Goal: Task Accomplishment & Management: Use online tool/utility

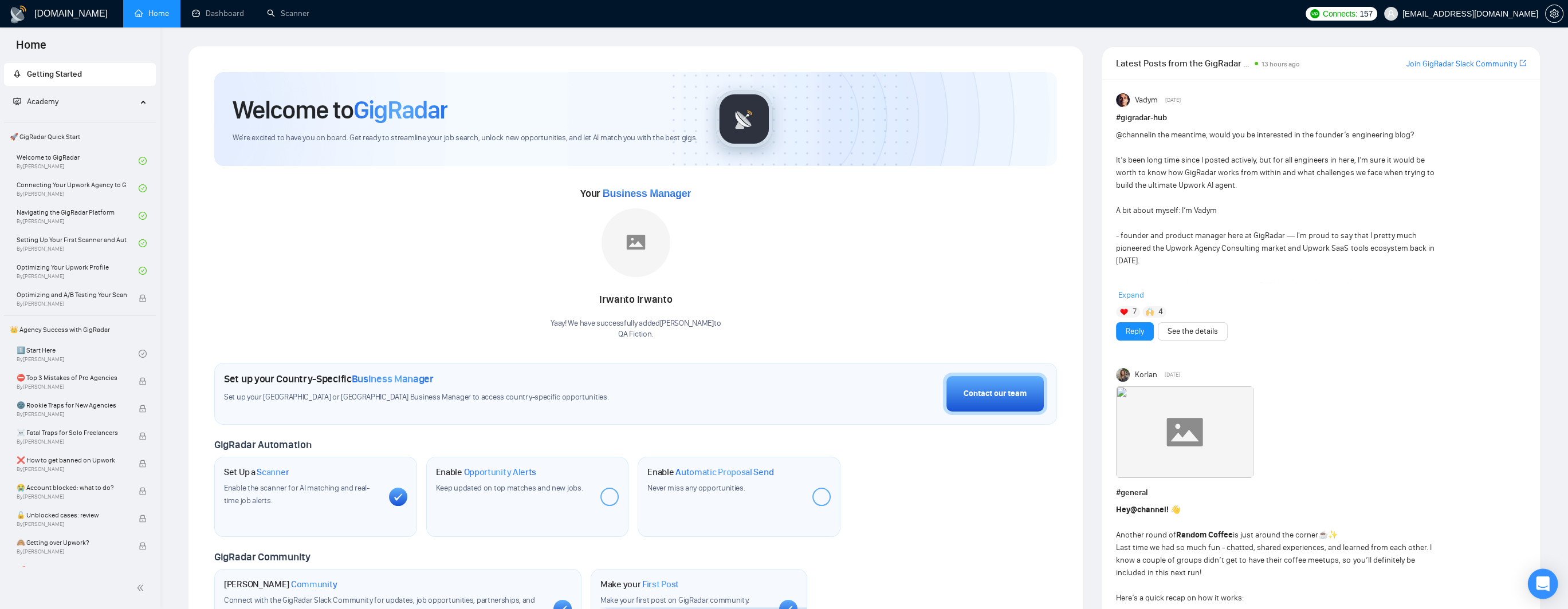
click at [1536, 584] on icon "Open Intercom Messenger" at bounding box center [1542, 584] width 13 height 15
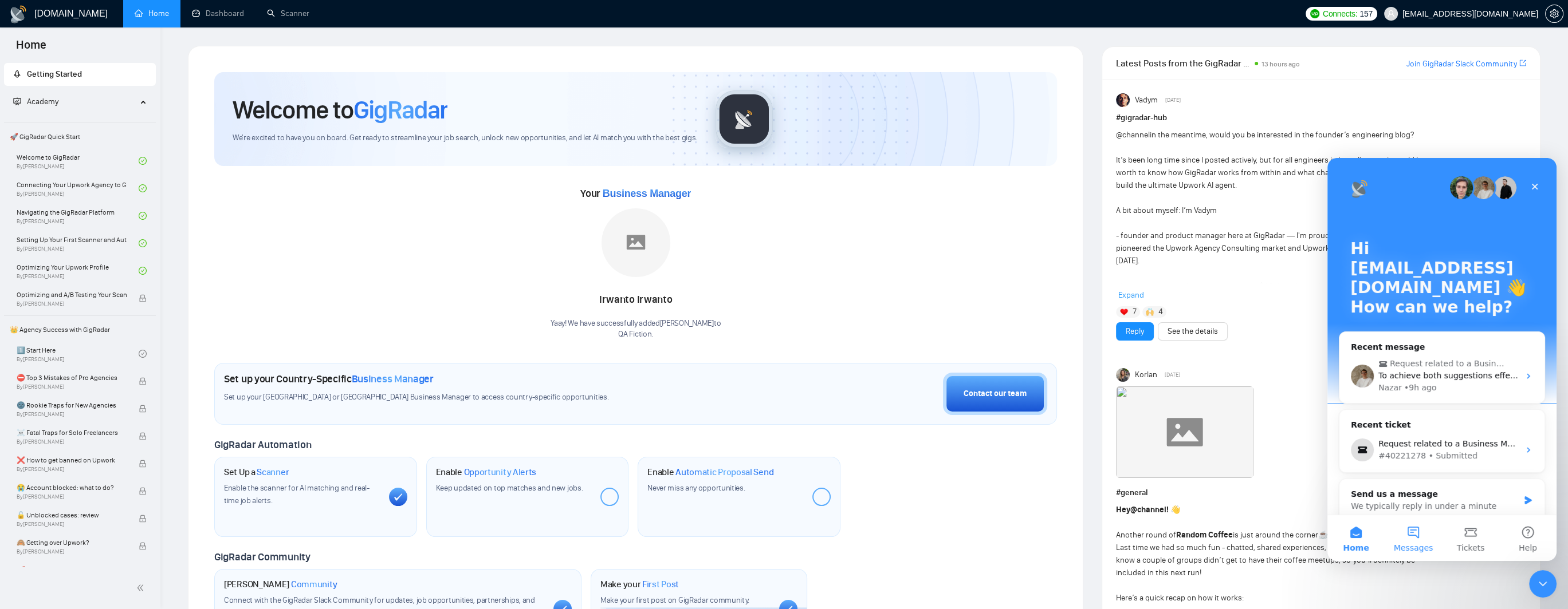
click at [1413, 534] on button "Messages" at bounding box center [1413, 538] width 58 height 46
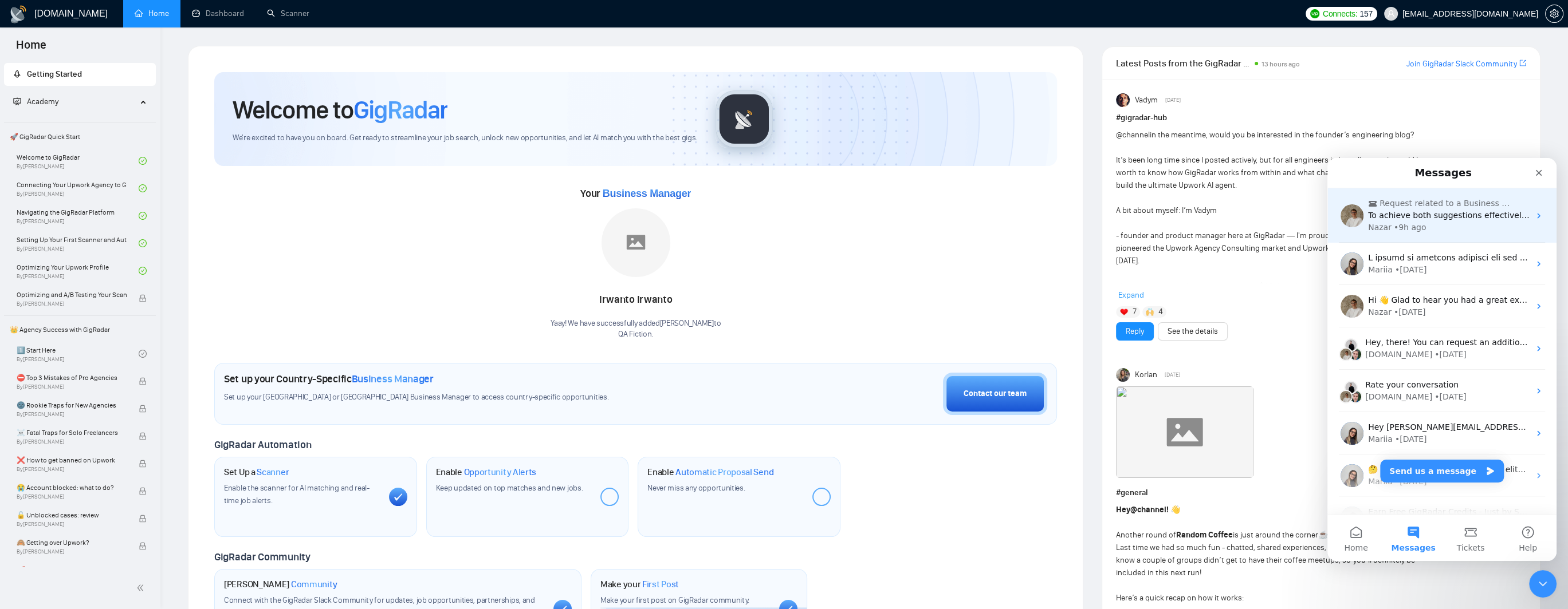
click at [1447, 222] on div "Nazar • 9h ago" at bounding box center [1449, 227] width 162 height 12
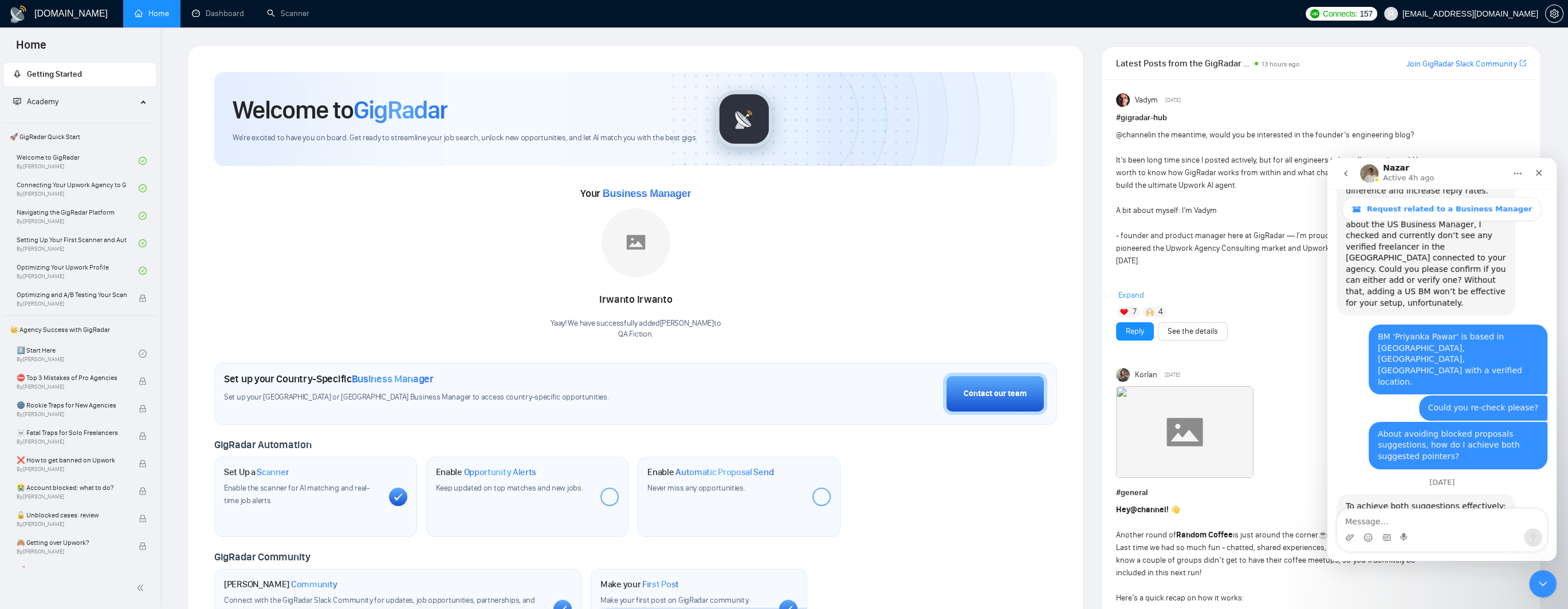
scroll to position [2201, 0]
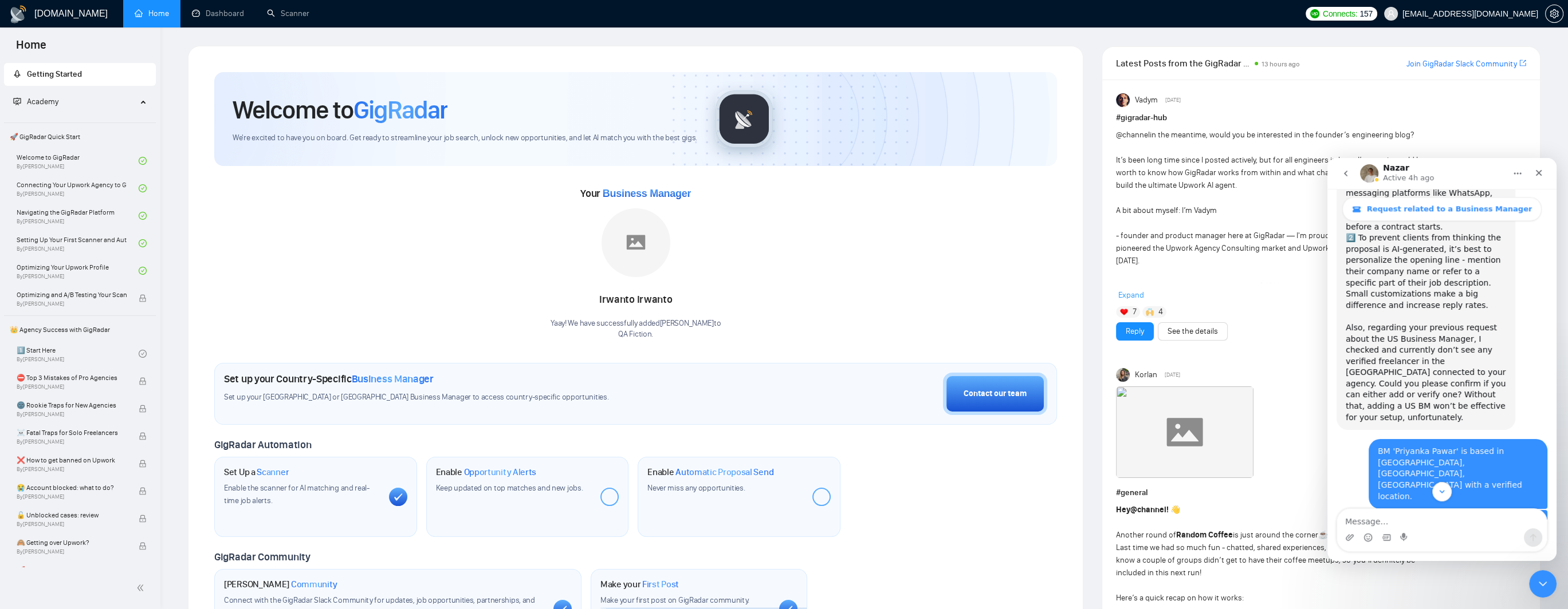
drag, startPoint x: 1384, startPoint y: 317, endPoint x: 1473, endPoint y: 317, distance: 89.0
drag, startPoint x: 1356, startPoint y: 329, endPoint x: 1469, endPoint y: 327, distance: 113.0
drag, startPoint x: 1375, startPoint y: 341, endPoint x: 1467, endPoint y: 338, distance: 92.0
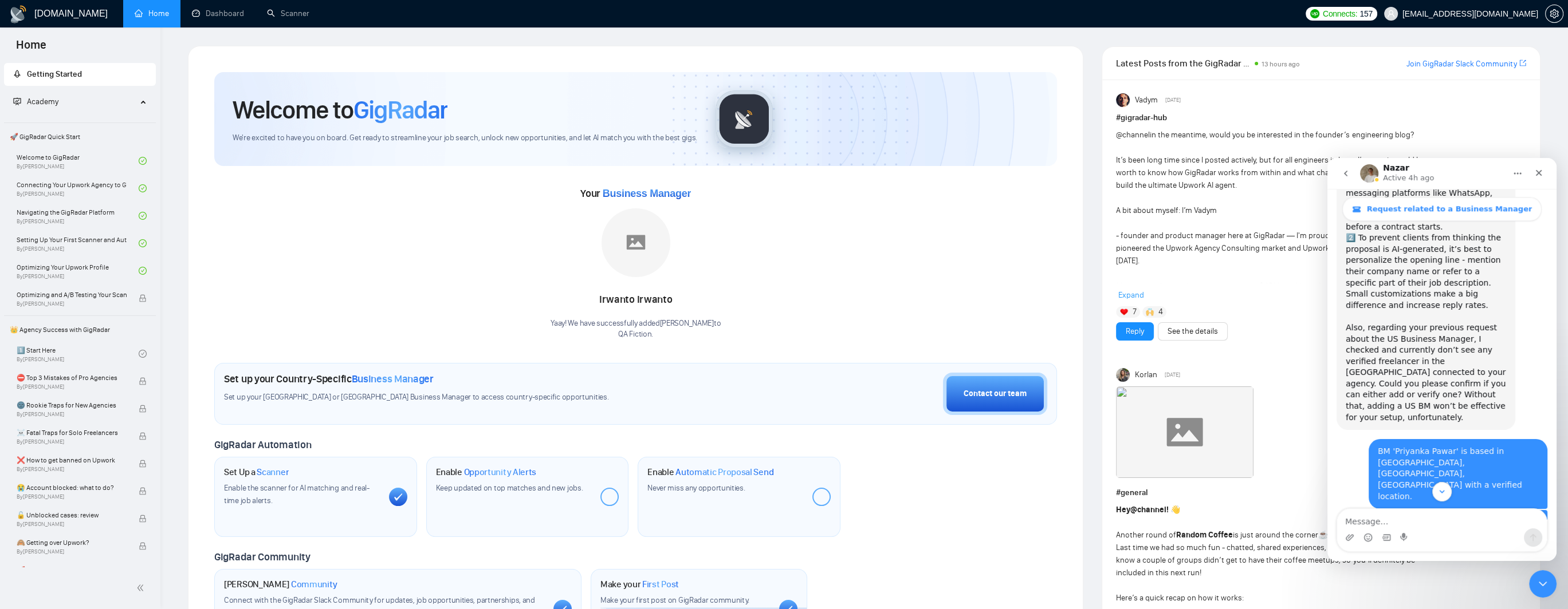
drag, startPoint x: 1360, startPoint y: 353, endPoint x: 1408, endPoint y: 351, distance: 48.0
drag, startPoint x: 1435, startPoint y: 350, endPoint x: 1472, endPoint y: 348, distance: 37.1
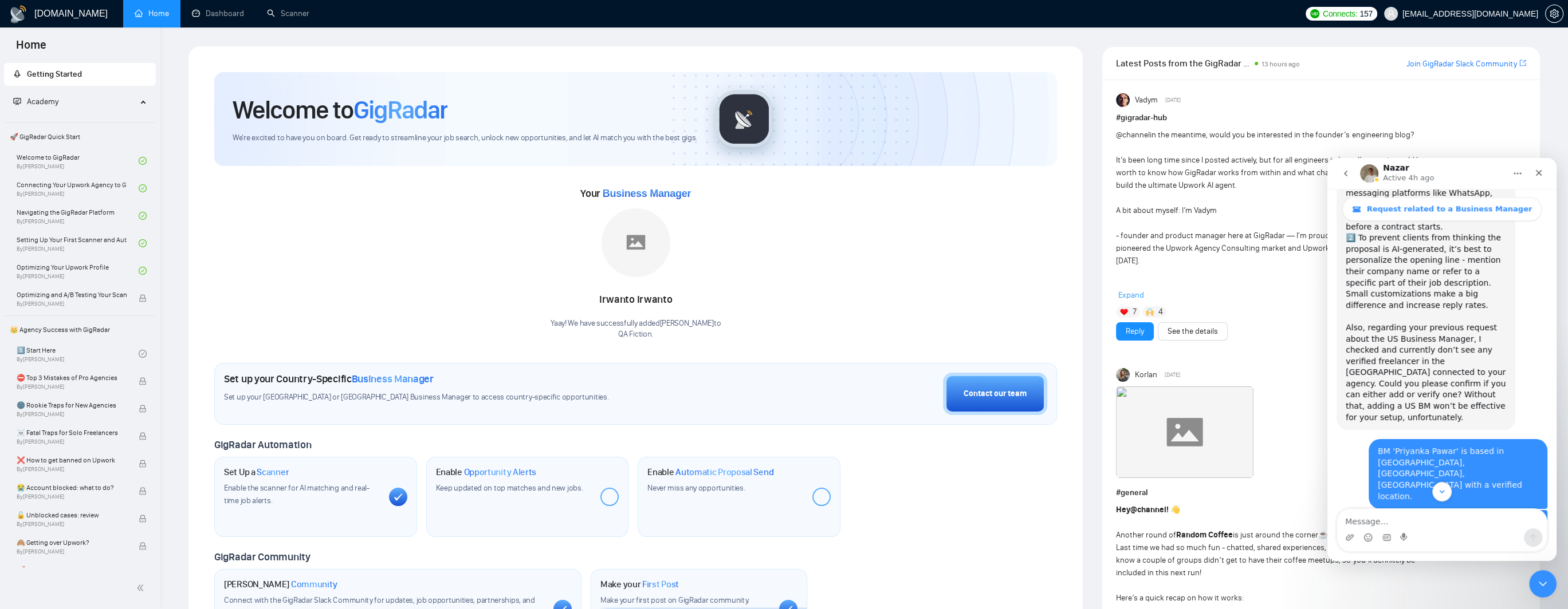
drag, startPoint x: 1368, startPoint y: 362, endPoint x: 1473, endPoint y: 356, distance: 105.2
drag, startPoint x: 1396, startPoint y: 372, endPoint x: 1478, endPoint y: 372, distance: 82.0
drag, startPoint x: 1355, startPoint y: 384, endPoint x: 1460, endPoint y: 381, distance: 105.0
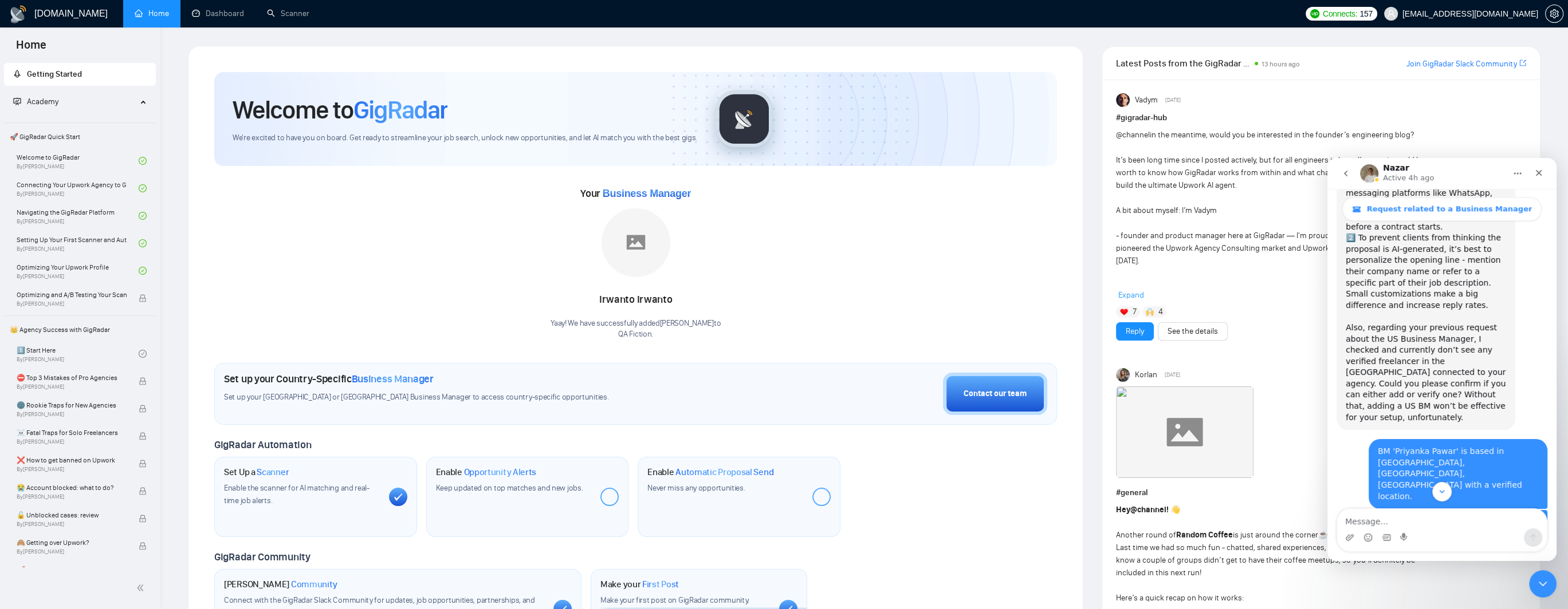
drag, startPoint x: 1371, startPoint y: 397, endPoint x: 1441, endPoint y: 395, distance: 70.0
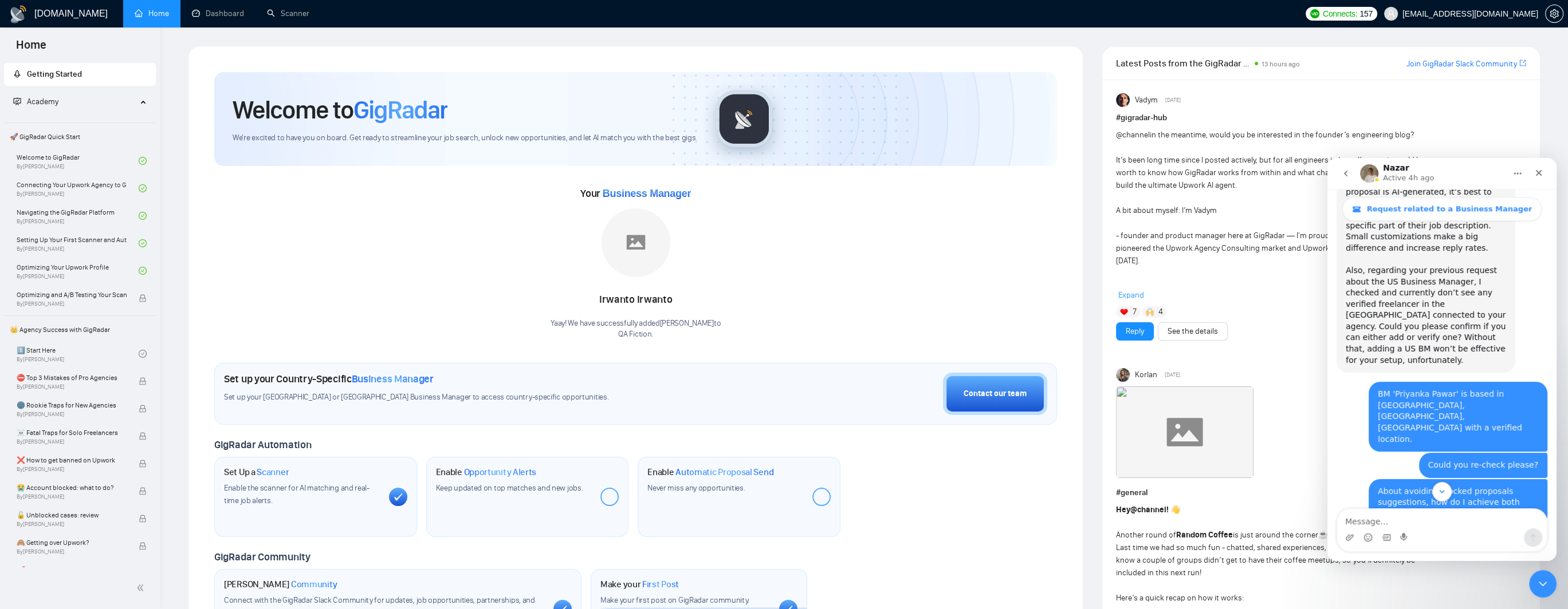
scroll to position [2315, 0]
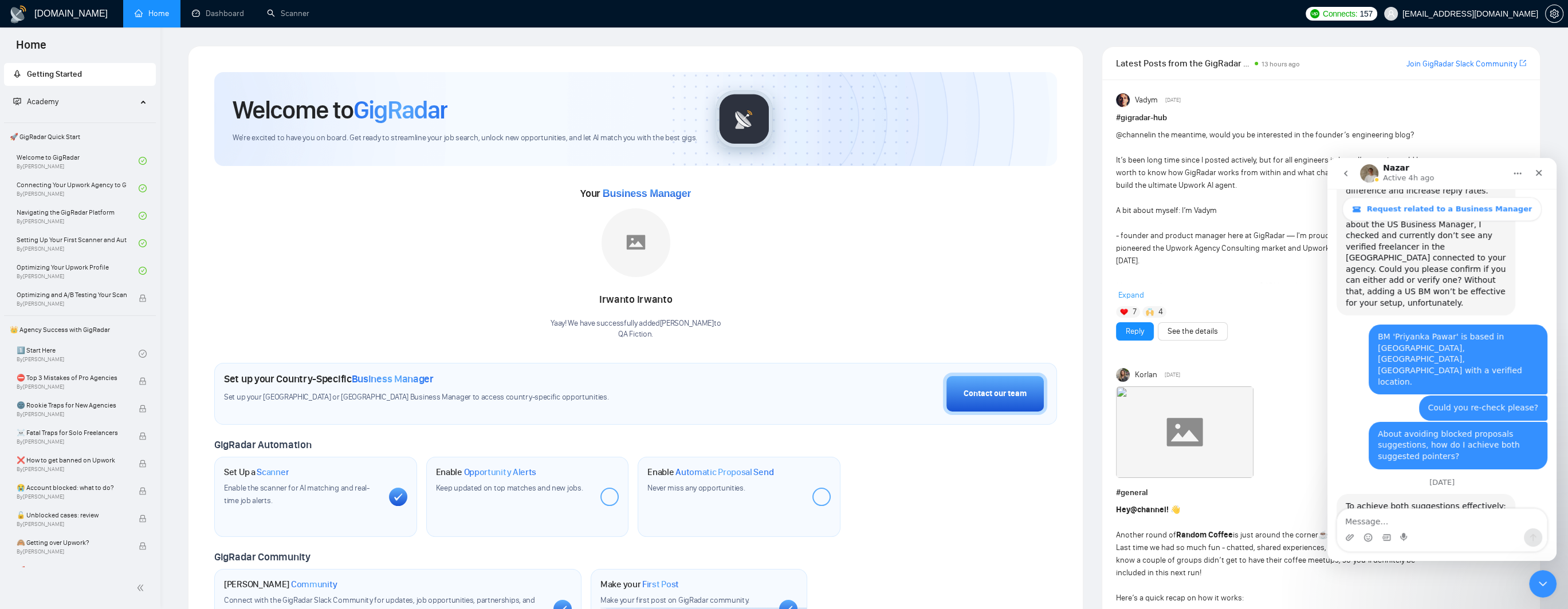
drag, startPoint x: 1354, startPoint y: 327, endPoint x: 1480, endPoint y: 329, distance: 126.0
drag, startPoint x: 1353, startPoint y: 341, endPoint x: 1487, endPoint y: 339, distance: 134.0
drag, startPoint x: 1358, startPoint y: 351, endPoint x: 1439, endPoint y: 356, distance: 81.2
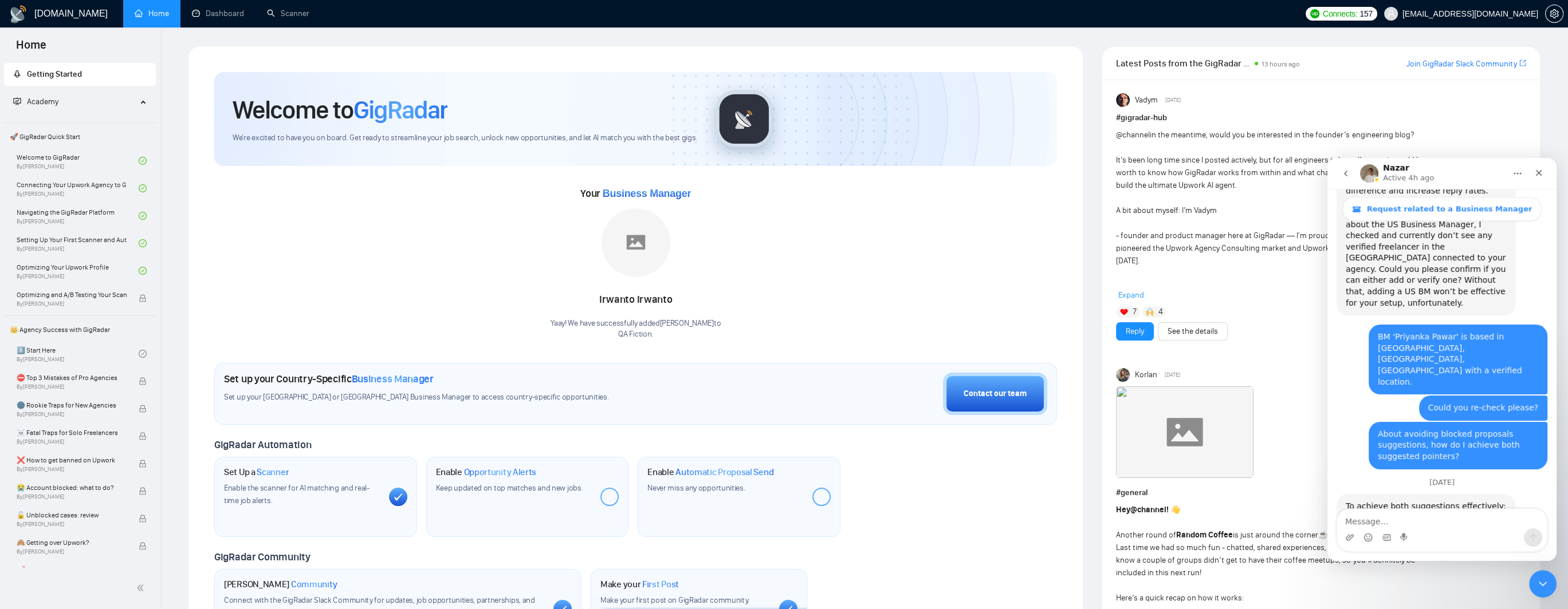
drag, startPoint x: 1392, startPoint y: 360, endPoint x: 1476, endPoint y: 357, distance: 84.1
drag, startPoint x: 1359, startPoint y: 374, endPoint x: 1474, endPoint y: 369, distance: 115.1
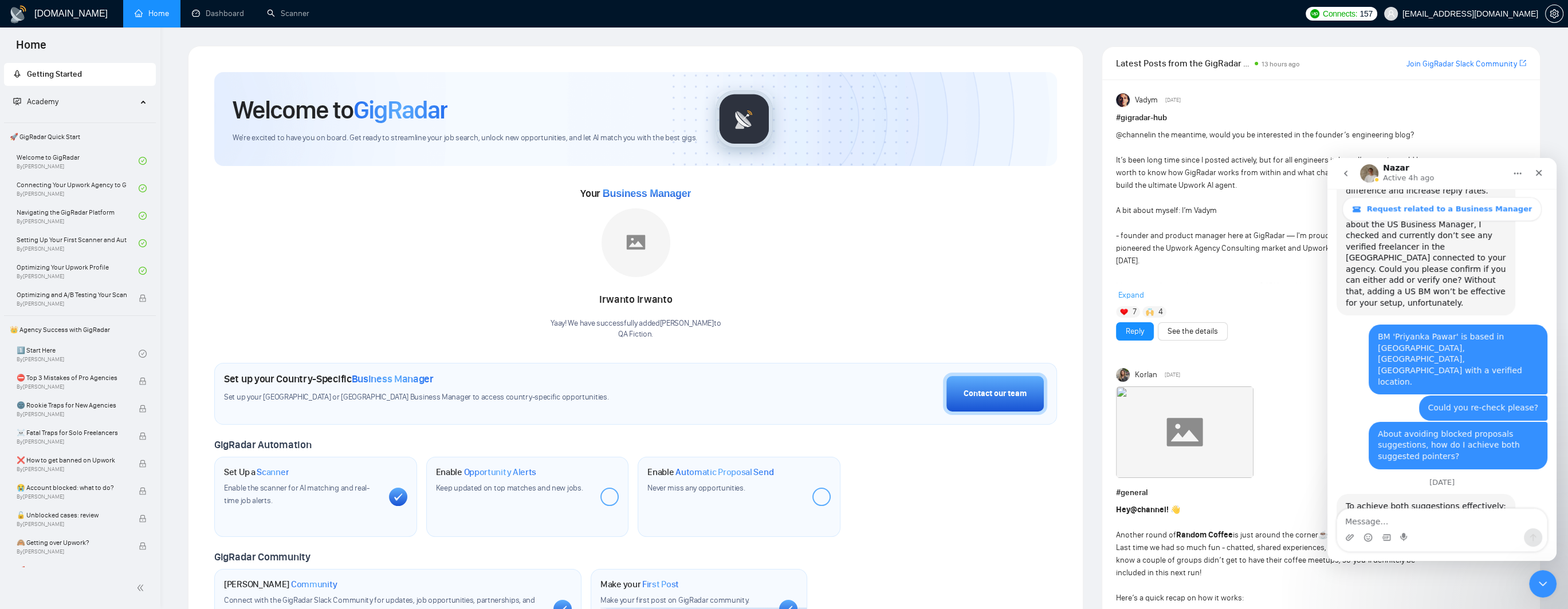
drag, startPoint x: 1357, startPoint y: 384, endPoint x: 1466, endPoint y: 382, distance: 109.0
drag, startPoint x: 1360, startPoint y: 395, endPoint x: 1470, endPoint y: 389, distance: 110.2
drag, startPoint x: 1362, startPoint y: 404, endPoint x: 1435, endPoint y: 401, distance: 73.1
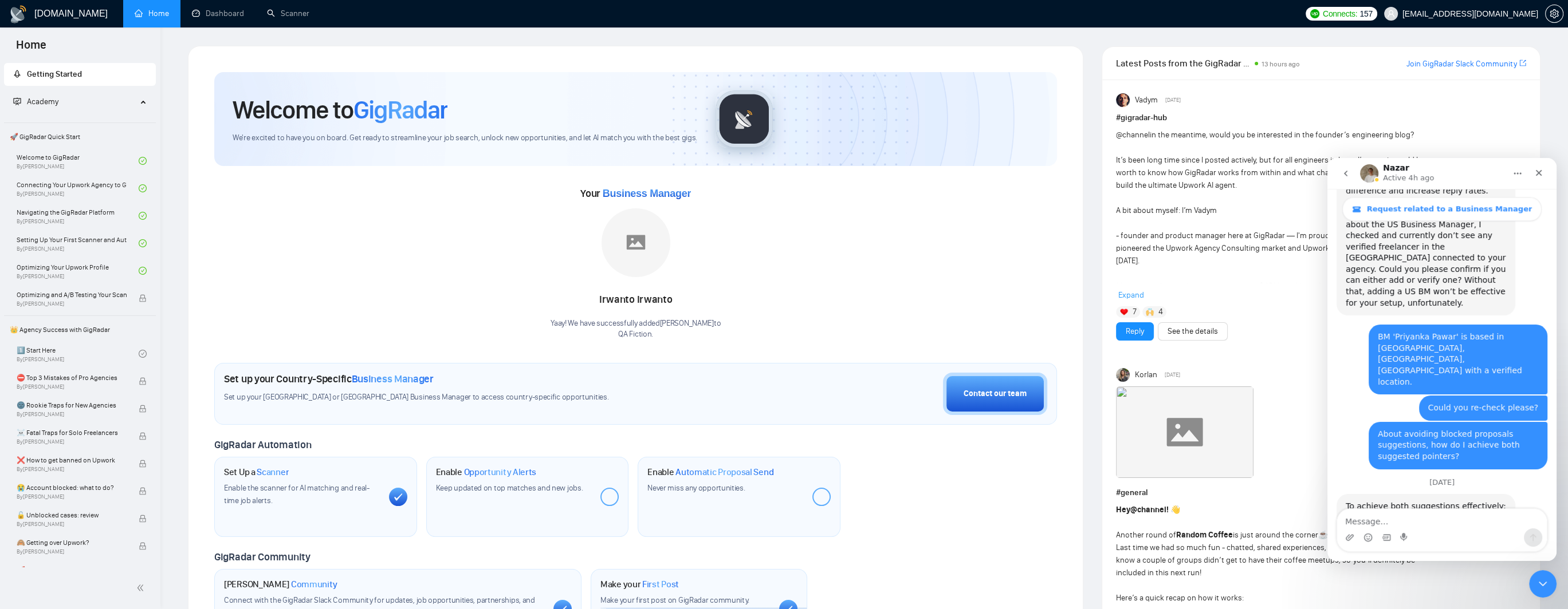
drag, startPoint x: 1357, startPoint y: 438, endPoint x: 1467, endPoint y: 435, distance: 110.0
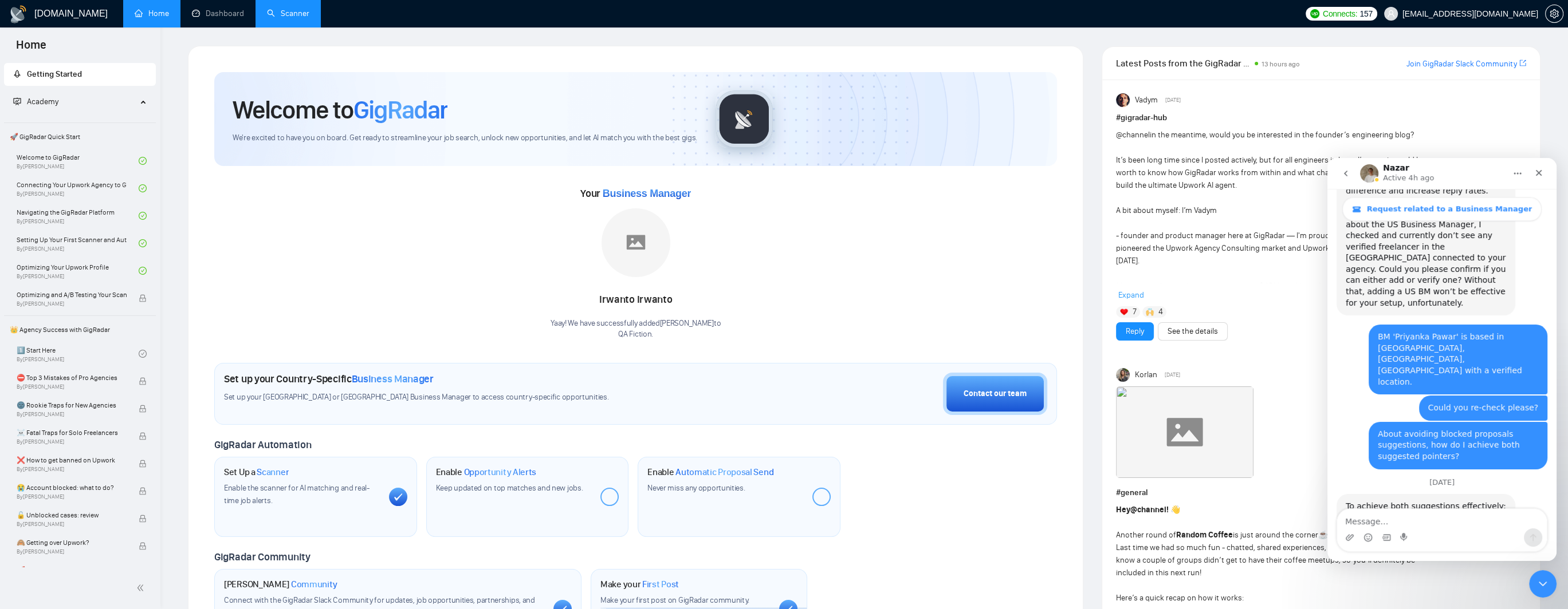
click at [291, 14] on link "Scanner" at bounding box center [288, 13] width 42 height 10
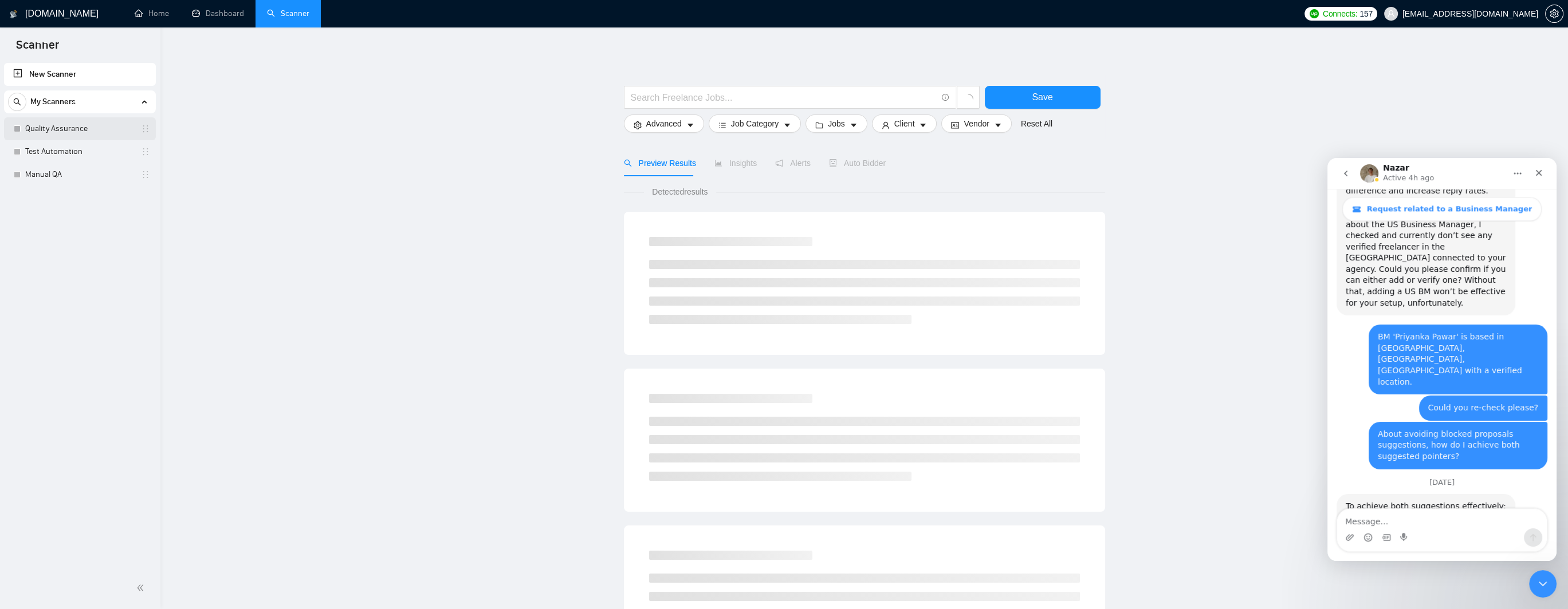
click at [58, 133] on link "Quality Assurance" at bounding box center [79, 129] width 109 height 23
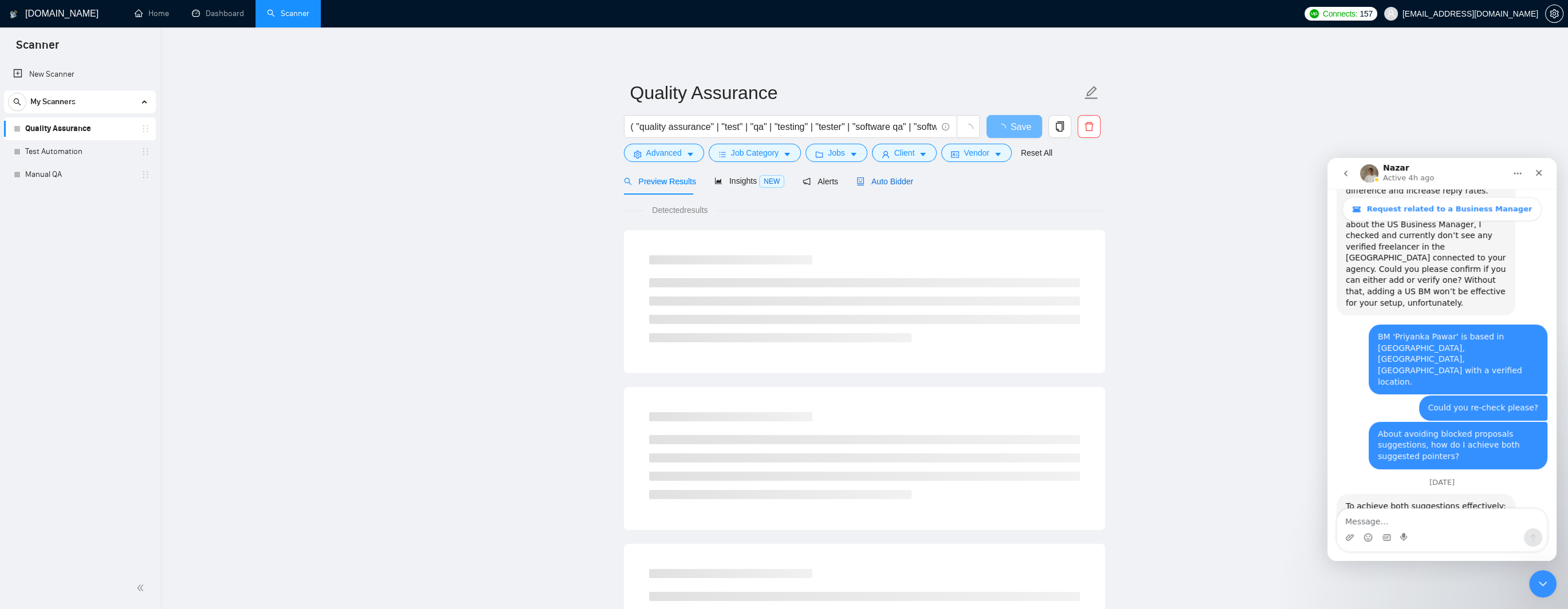
drag, startPoint x: 881, startPoint y: 185, endPoint x: 454, endPoint y: 289, distance: 439.5
click at [881, 186] on span "Auto Bidder" at bounding box center [885, 181] width 57 height 9
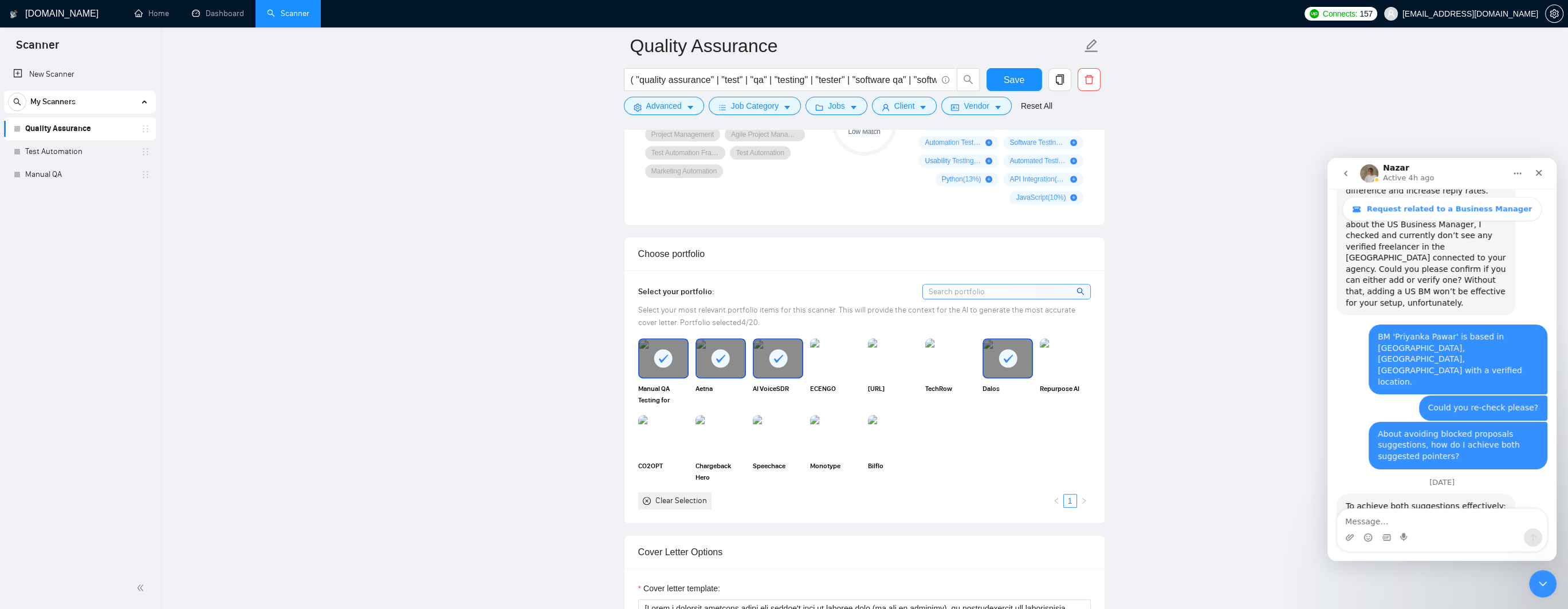
scroll to position [1145, 0]
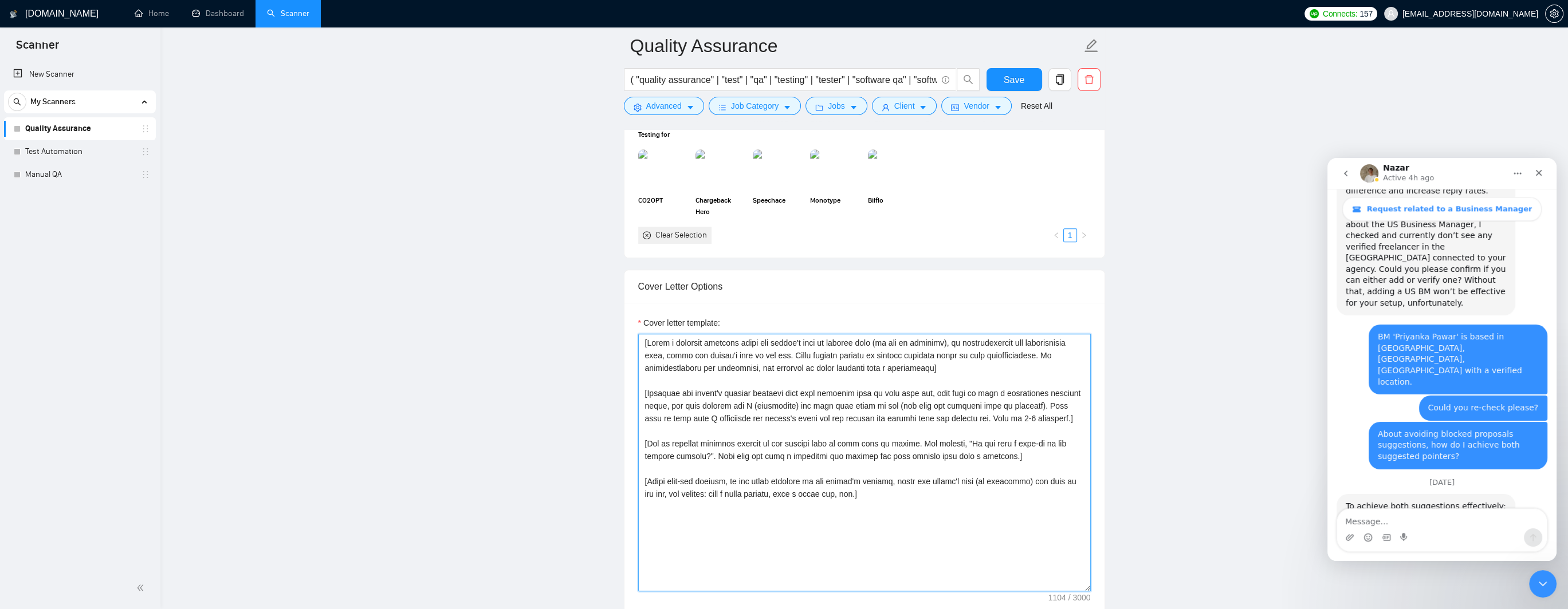
click at [950, 367] on textarea "Cover letter template:" at bounding box center [864, 462] width 453 height 258
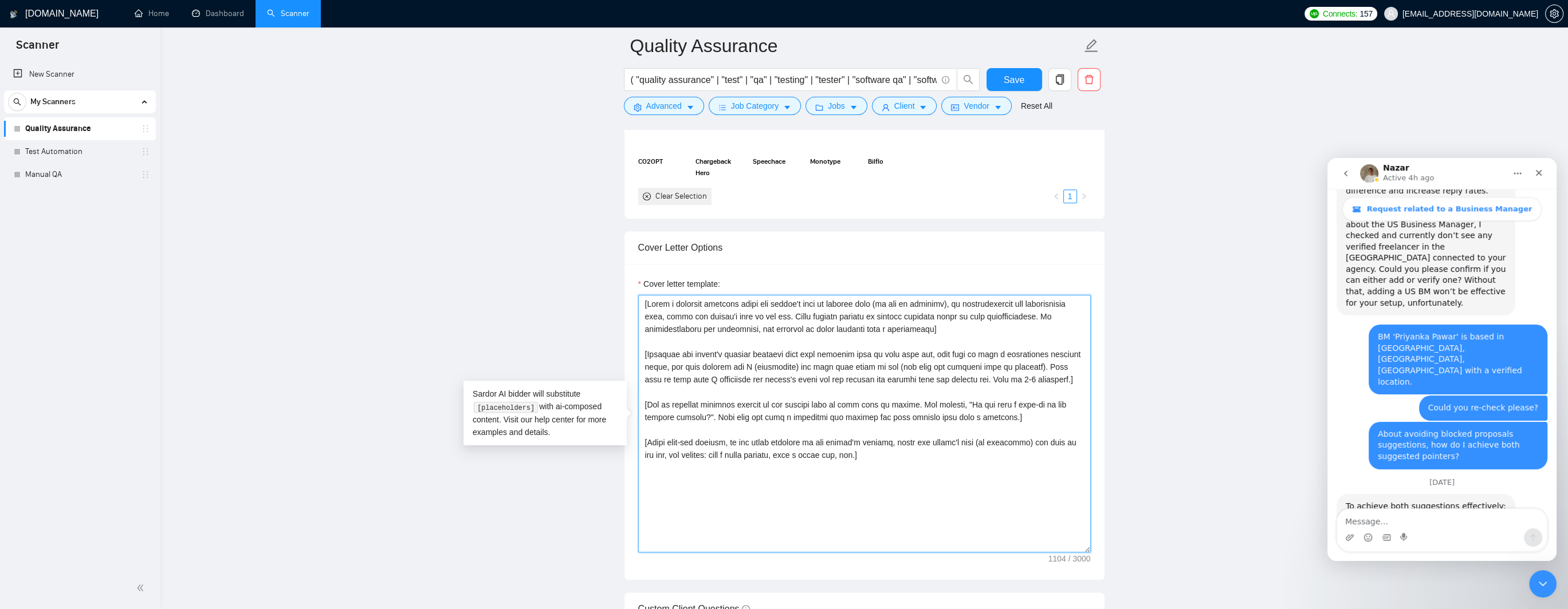
scroll to position [1203, 0]
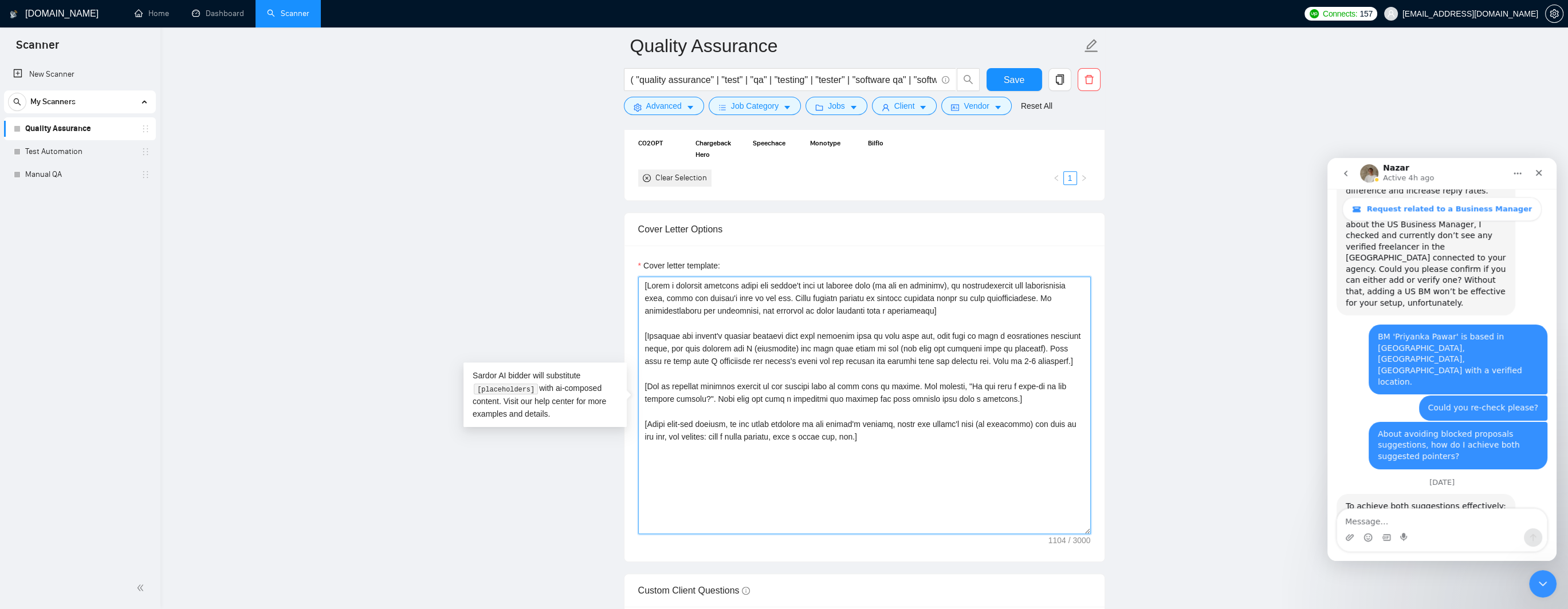
drag, startPoint x: 736, startPoint y: 420, endPoint x: 888, endPoint y: 419, distance: 152.0
click at [888, 419] on textarea "Cover letter template:" at bounding box center [864, 405] width 453 height 258
click at [884, 423] on textarea "Cover letter template:" at bounding box center [864, 405] width 453 height 258
click at [926, 419] on textarea "Cover letter template:" at bounding box center [864, 405] width 453 height 258
click at [972, 419] on textarea "Cover letter template:" at bounding box center [864, 405] width 453 height 258
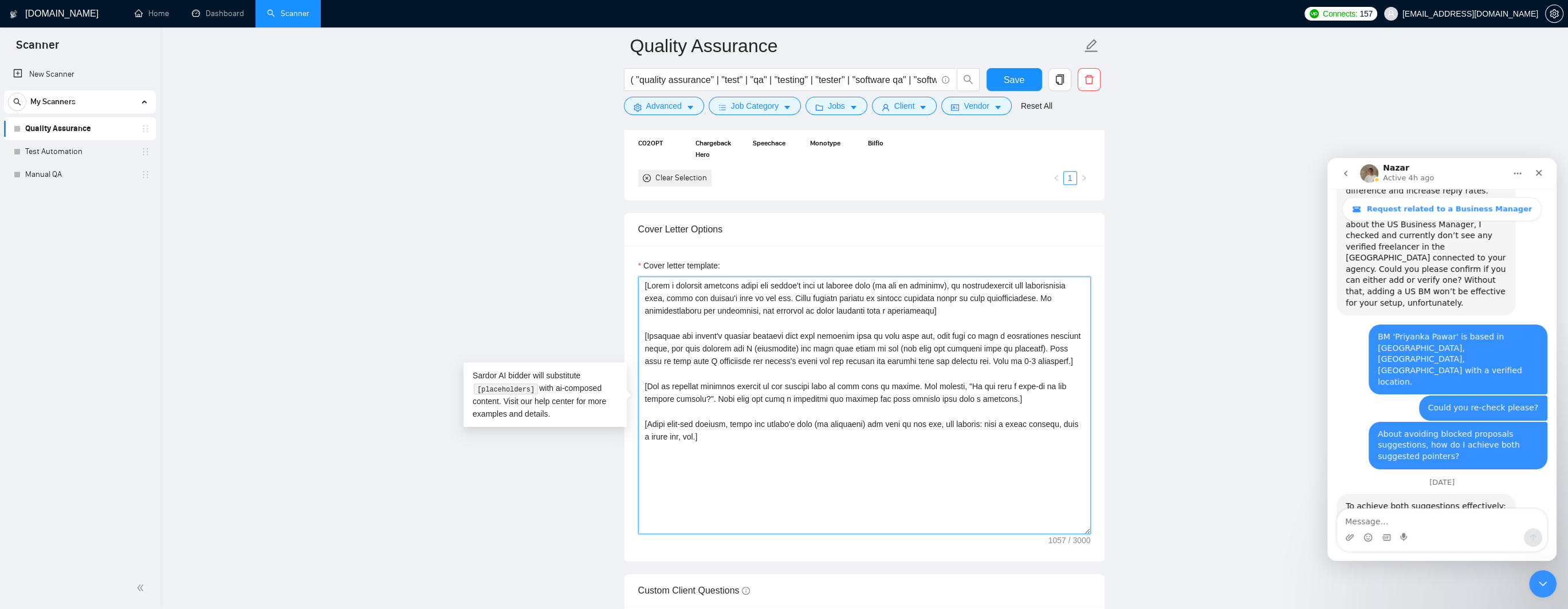
click at [1035, 424] on textarea "Cover letter template:" at bounding box center [864, 405] width 453 height 258
click at [1065, 425] on textarea "Cover letter template:" at bounding box center [864, 405] width 453 height 258
click at [709, 433] on textarea "Cover letter template:" at bounding box center [864, 405] width 453 height 258
click at [694, 388] on textarea "Cover letter template:" at bounding box center [864, 405] width 453 height 258
click at [736, 387] on textarea "Cover letter template:" at bounding box center [864, 405] width 453 height 258
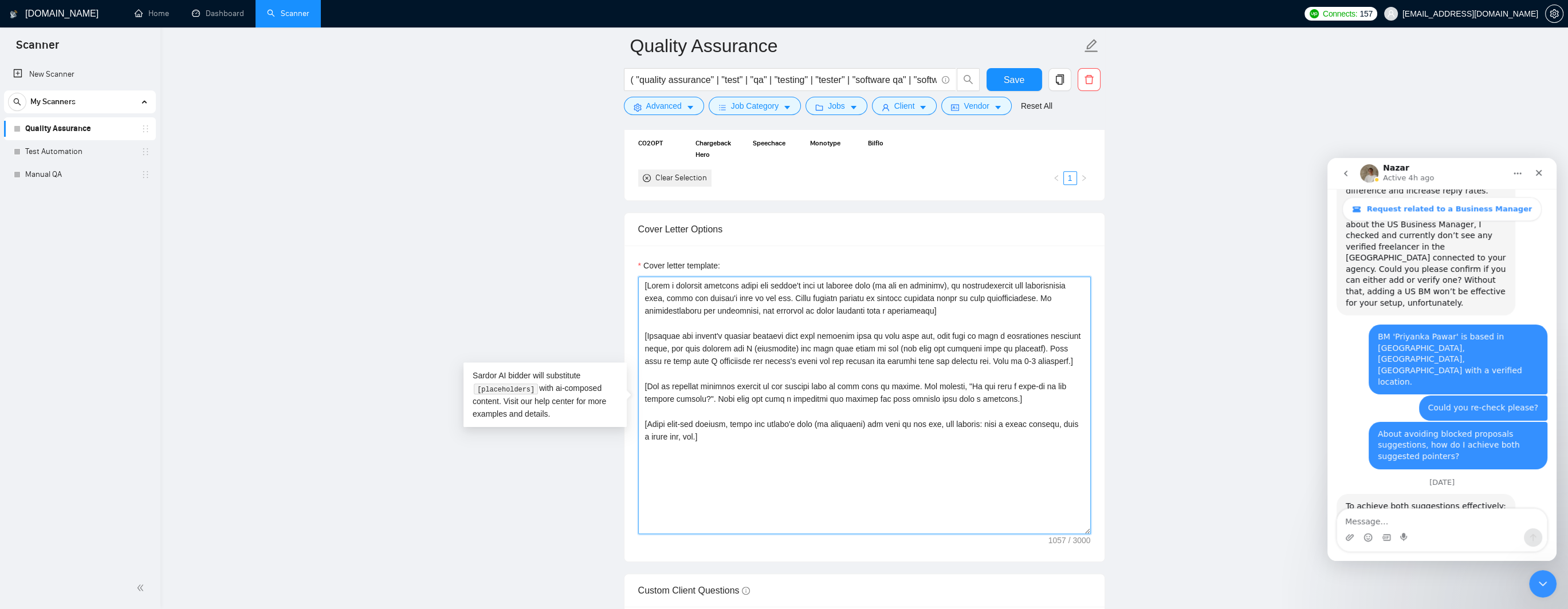
click at [784, 386] on textarea "Cover letter template:" at bounding box center [864, 405] width 453 height 258
click at [841, 383] on textarea "Cover letter template:" at bounding box center [864, 405] width 453 height 258
click at [898, 383] on textarea "Cover letter template:" at bounding box center [864, 405] width 453 height 258
click at [935, 383] on textarea "Cover letter template:" at bounding box center [864, 405] width 453 height 258
click at [996, 383] on textarea "Cover letter template:" at bounding box center [864, 405] width 453 height 258
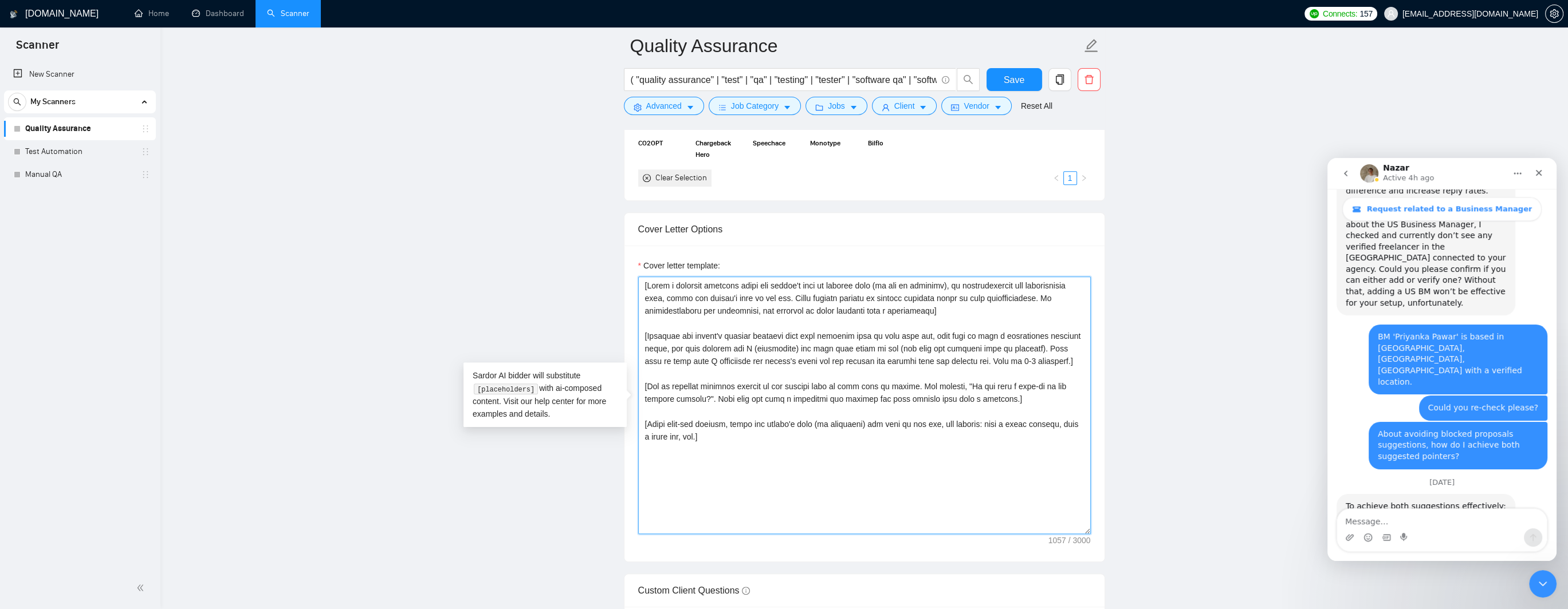
drag, startPoint x: 1033, startPoint y: 383, endPoint x: 981, endPoint y: 387, distance: 52.2
click at [1033, 383] on textarea "Cover letter template:" at bounding box center [864, 405] width 453 height 258
click at [655, 400] on textarea "Cover letter template:" at bounding box center [864, 405] width 453 height 258
click at [735, 397] on textarea "Cover letter template:" at bounding box center [864, 405] width 453 height 258
click at [807, 396] on textarea "Cover letter template:" at bounding box center [864, 405] width 453 height 258
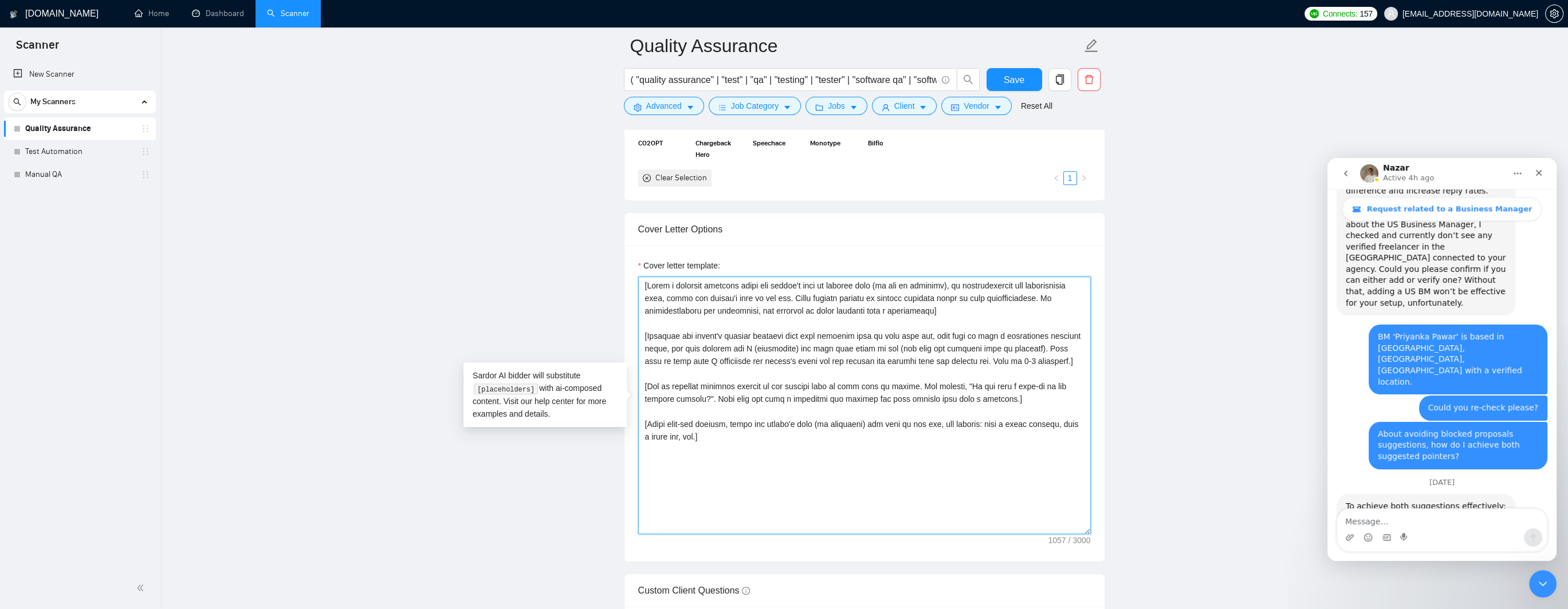
click at [859, 395] on textarea "Cover letter template:" at bounding box center [864, 405] width 453 height 258
click at [926, 395] on textarea "Cover letter template:" at bounding box center [864, 405] width 453 height 258
click at [993, 395] on textarea "Cover letter template:" at bounding box center [864, 405] width 453 height 258
click at [996, 395] on textarea "Cover letter template:" at bounding box center [864, 405] width 453 height 258
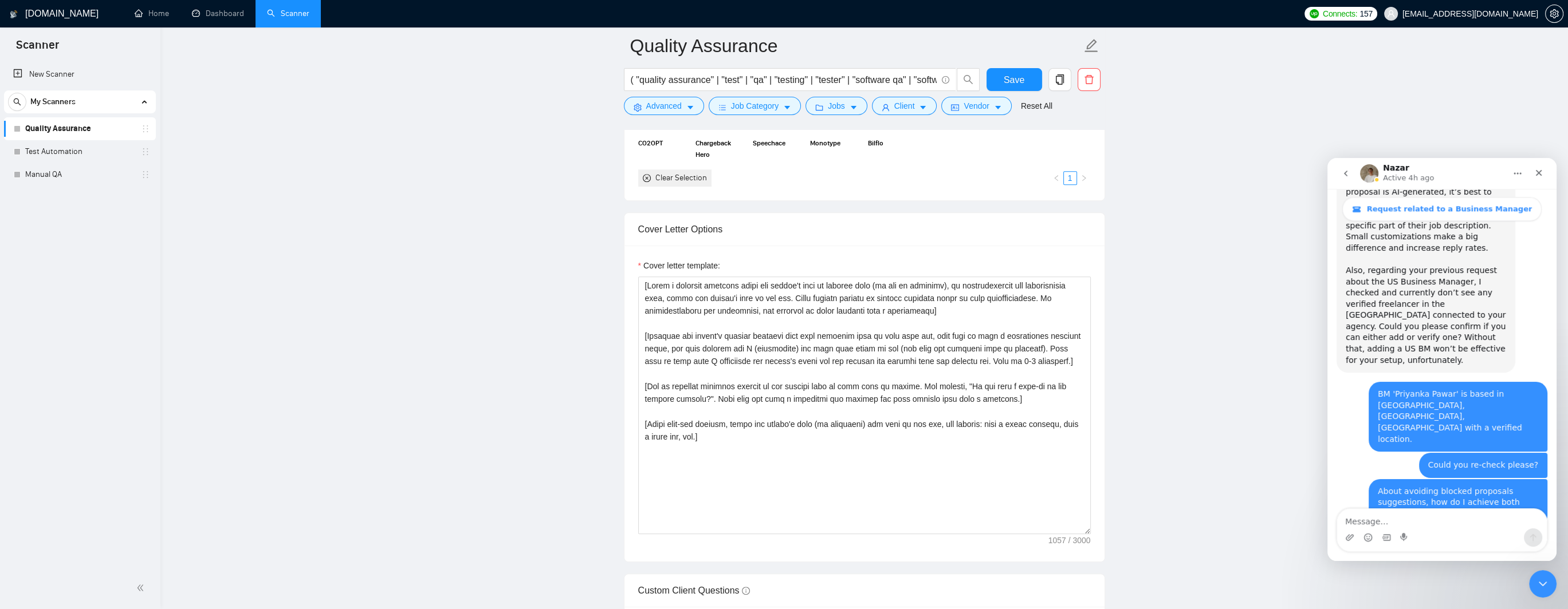
drag, startPoint x: 1391, startPoint y: 272, endPoint x: 1467, endPoint y: 269, distance: 76.1
drag, startPoint x: 1444, startPoint y: 261, endPoint x: 1496, endPoint y: 271, distance: 53.0
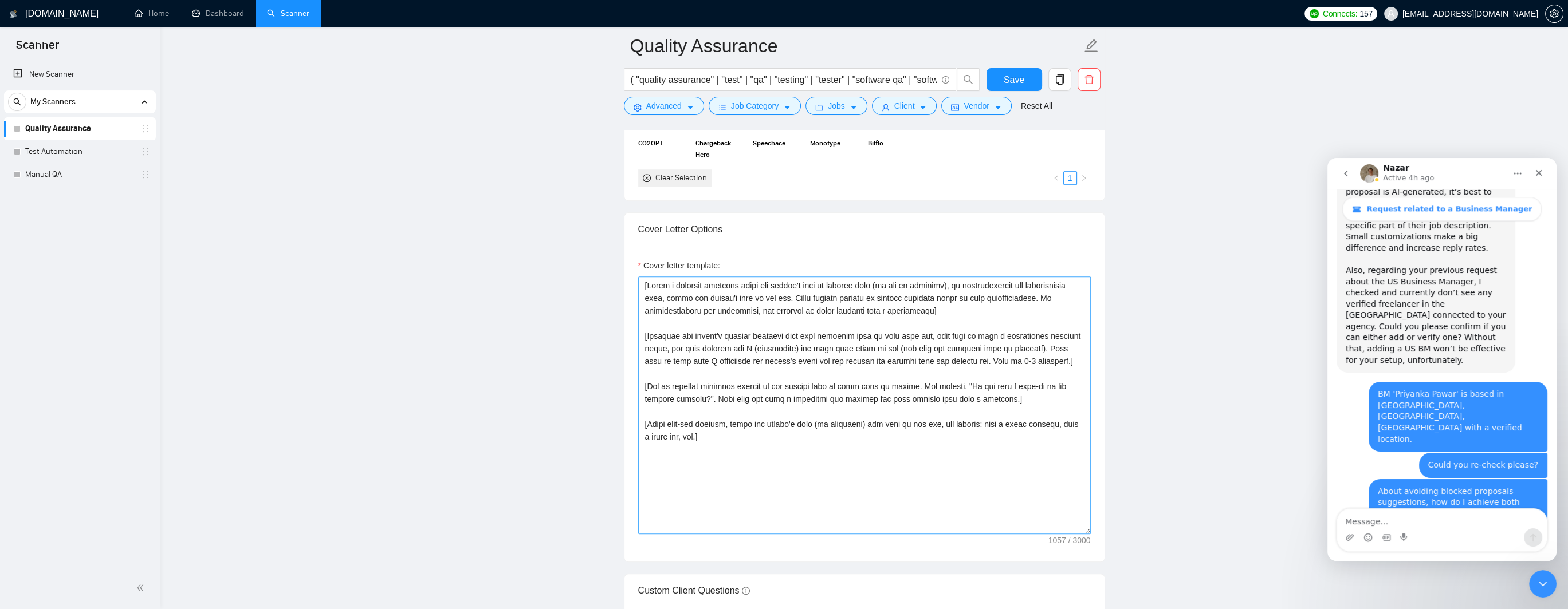
copy div "any direct mentions of external messaging platforms."
click at [1018, 358] on textarea "Cover letter template:" at bounding box center [864, 405] width 453 height 258
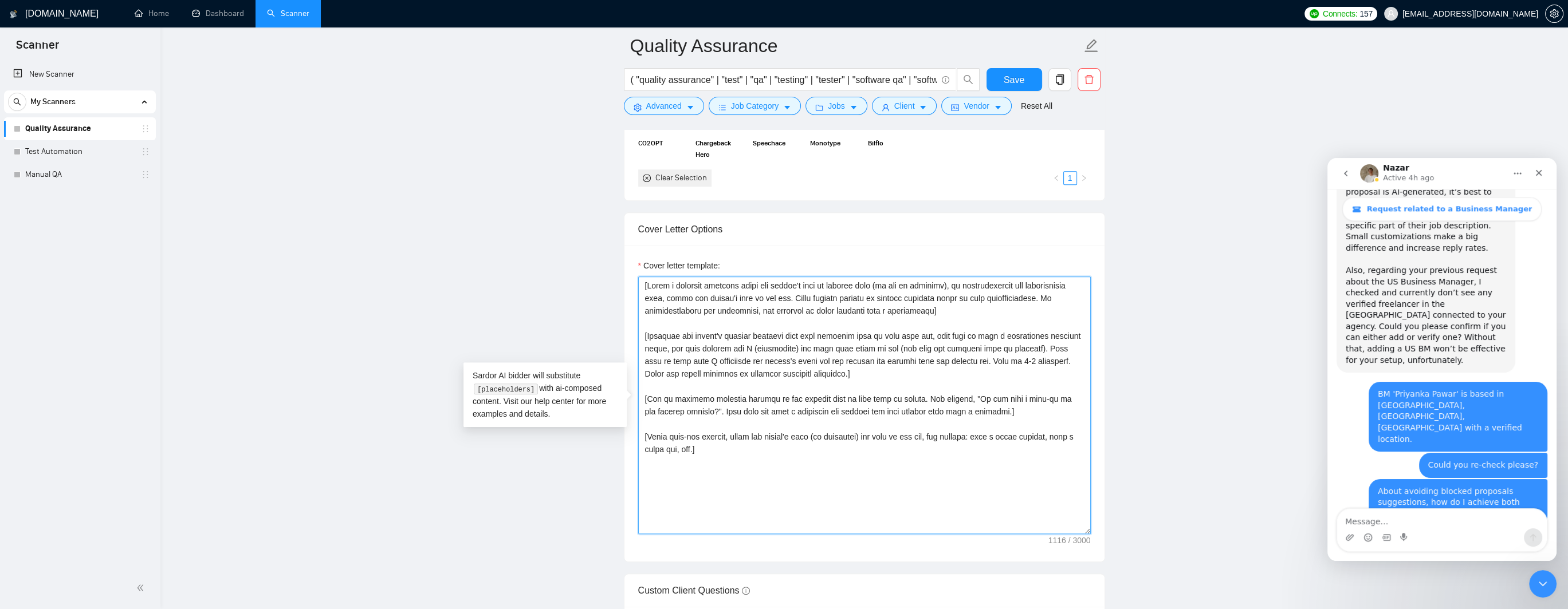
click at [1046, 361] on textarea "Cover letter template:" at bounding box center [864, 405] width 453 height 258
click at [694, 374] on textarea "Cover letter template:" at bounding box center [864, 405] width 453 height 258
click at [760, 369] on textarea "Cover letter template:" at bounding box center [864, 405] width 453 height 258
click at [791, 369] on textarea "Cover letter template:" at bounding box center [864, 405] width 453 height 258
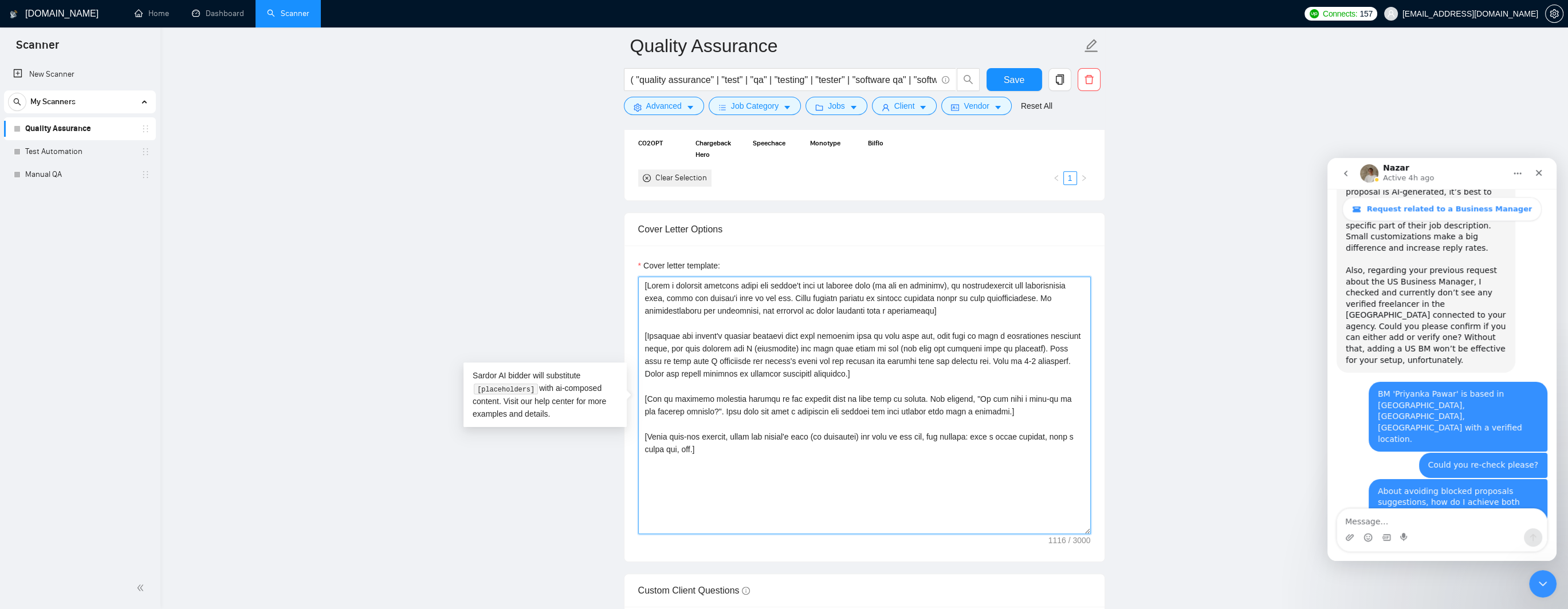
click at [810, 372] on textarea "Cover letter template:" at bounding box center [864, 405] width 453 height 258
click at [971, 284] on textarea "Cover letter template:" at bounding box center [864, 405] width 453 height 258
click at [1009, 284] on textarea "Cover letter template:" at bounding box center [864, 405] width 453 height 258
click at [1054, 286] on textarea "Cover letter template:" at bounding box center [864, 405] width 453 height 258
click at [664, 296] on textarea "Cover letter template:" at bounding box center [864, 405] width 453 height 258
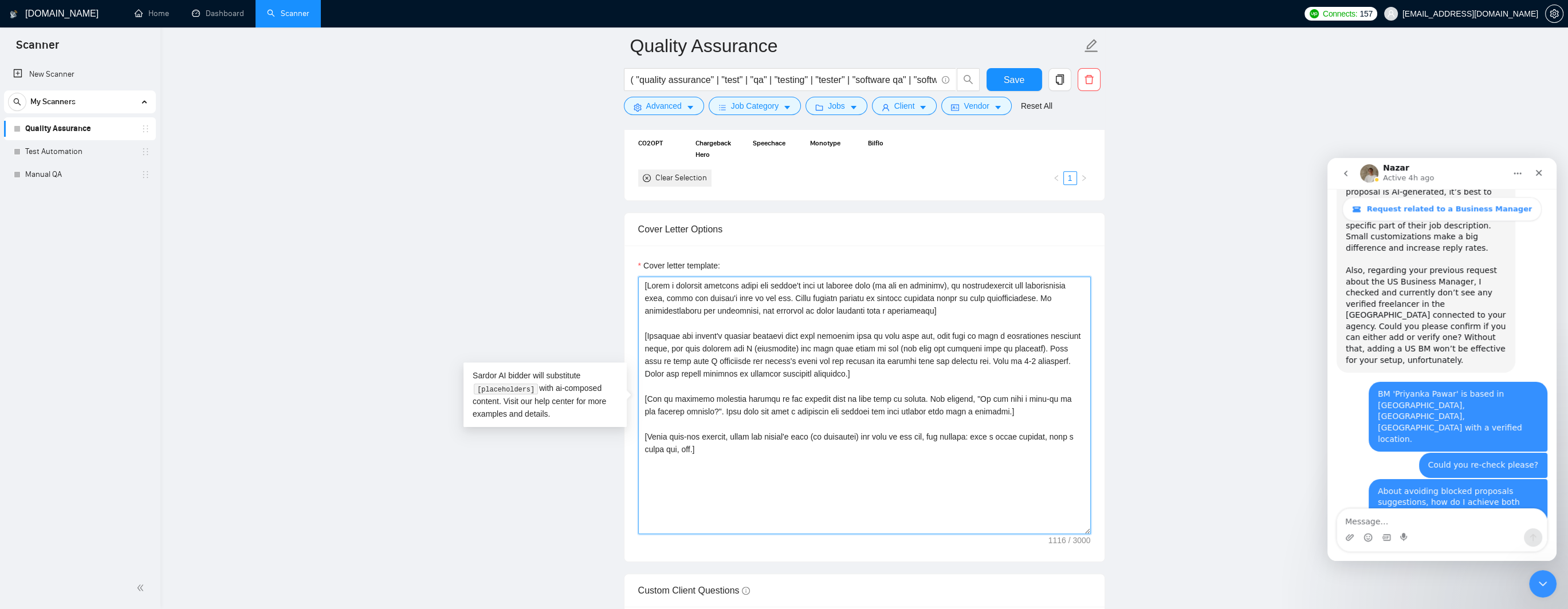
click at [750, 299] on textarea "Cover letter template:" at bounding box center [864, 405] width 453 height 258
click at [845, 299] on textarea "Cover letter template:" at bounding box center [864, 405] width 453 height 258
click at [804, 296] on textarea "Cover letter template:" at bounding box center [864, 405] width 453 height 258
click at [895, 301] on textarea "Cover letter template:" at bounding box center [864, 405] width 453 height 258
click at [985, 299] on textarea "Cover letter template:" at bounding box center [864, 405] width 453 height 258
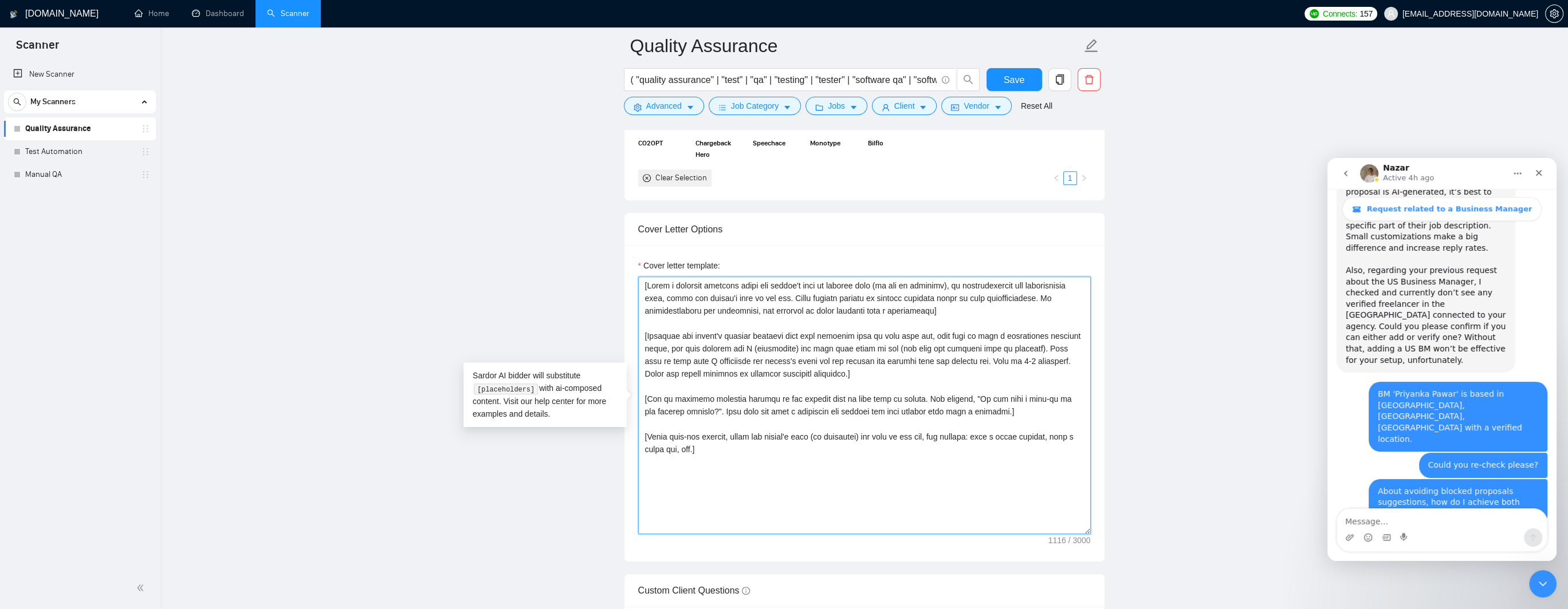
click at [1047, 297] on textarea "Cover letter template:" at bounding box center [864, 405] width 453 height 258
click at [682, 314] on textarea "Cover letter template:" at bounding box center [864, 405] width 453 height 258
click at [748, 308] on textarea "Cover letter template:" at bounding box center [864, 405] width 453 height 258
click at [903, 306] on textarea "Cover letter template:" at bounding box center [864, 405] width 453 height 258
click at [963, 307] on textarea "Cover letter template:" at bounding box center [864, 405] width 453 height 258
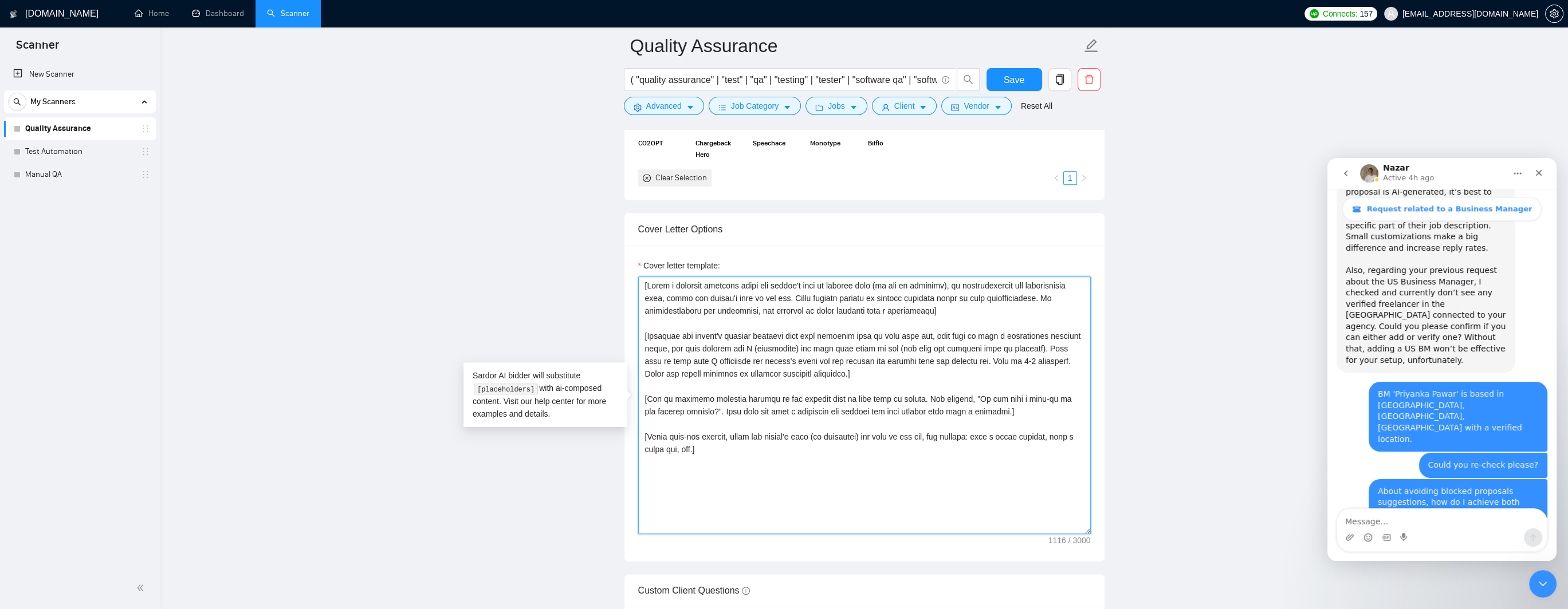
click at [860, 307] on textarea "Cover letter template:" at bounding box center [864, 405] width 453 height 258
click at [737, 399] on textarea "Cover letter template:" at bounding box center [864, 405] width 453 height 258
click at [860, 399] on textarea "Cover letter template:" at bounding box center [864, 405] width 453 height 258
click at [969, 395] on textarea "Cover letter template:" at bounding box center [864, 405] width 453 height 258
click at [1030, 395] on textarea "Cover letter template:" at bounding box center [864, 405] width 453 height 258
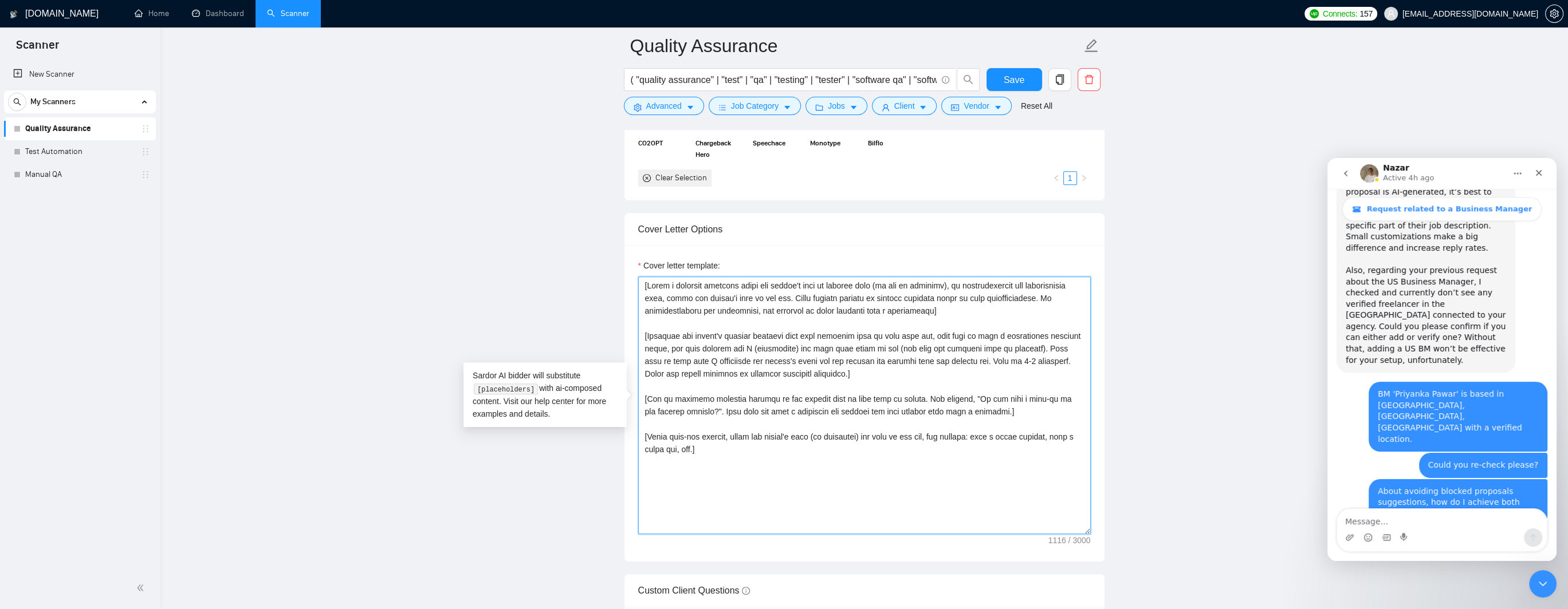
click at [678, 410] on textarea "Cover letter template:" at bounding box center [864, 405] width 453 height 258
click at [751, 415] on textarea "Cover letter template:" at bounding box center [864, 405] width 453 height 258
click at [887, 410] on textarea "Cover letter template:" at bounding box center [864, 405] width 453 height 258
click at [941, 410] on textarea "Cover letter template:" at bounding box center [864, 405] width 453 height 258
click at [971, 410] on textarea "Cover letter template:" at bounding box center [864, 405] width 453 height 258
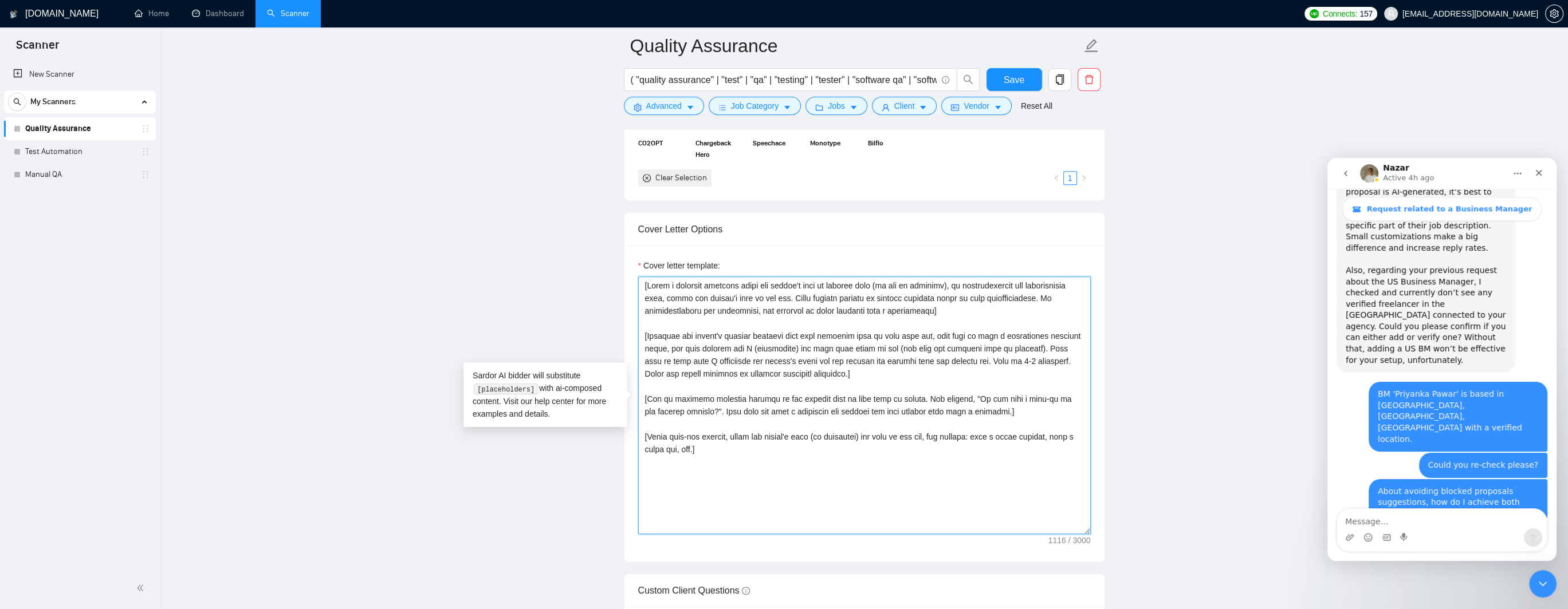
click at [994, 410] on textarea "Cover letter template:" at bounding box center [864, 405] width 453 height 258
click at [1003, 410] on textarea "Cover letter template:" at bounding box center [864, 405] width 453 height 258
click at [724, 436] on textarea "Cover letter template:" at bounding box center [864, 405] width 453 height 258
click at [717, 450] on textarea "Cover letter template:" at bounding box center [864, 405] width 453 height 258
type textarea "[Write a personal greeting using the client's name or company name (if any is p…"
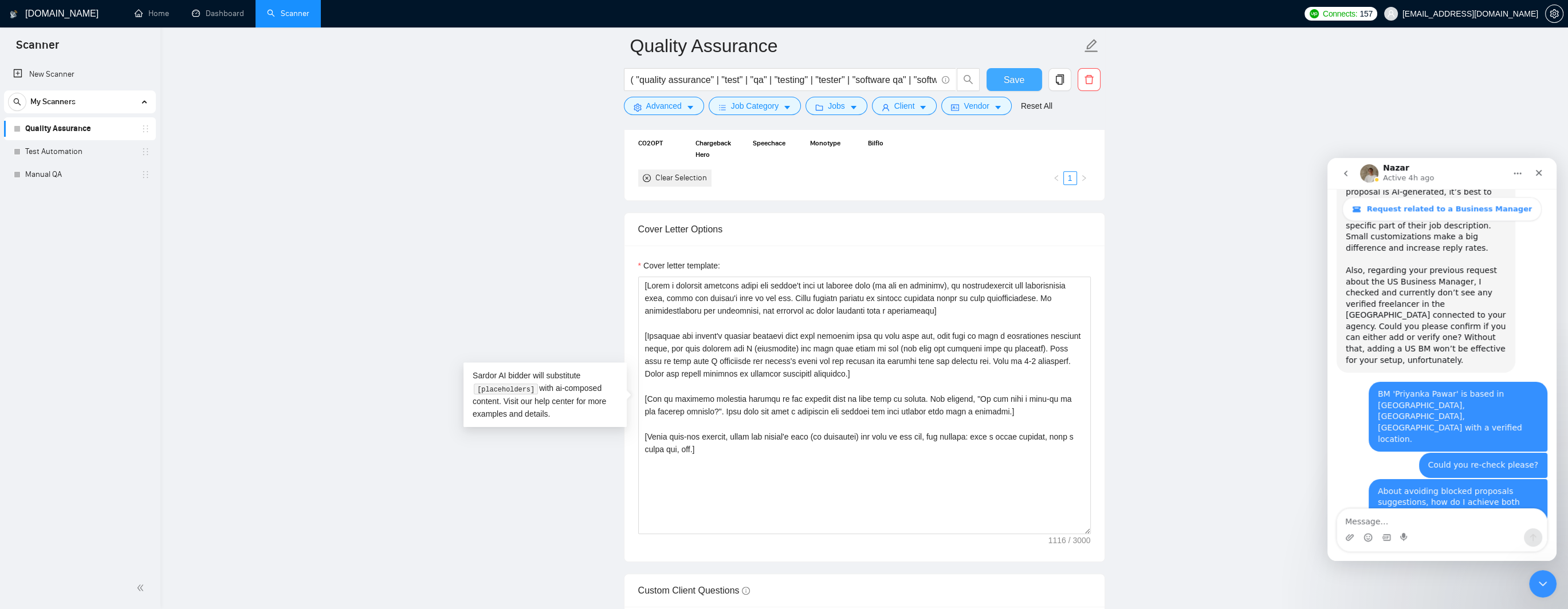
click at [1018, 81] on span "Save" at bounding box center [1013, 80] width 20 height 14
click at [61, 145] on link "Test Automation" at bounding box center [79, 152] width 109 height 23
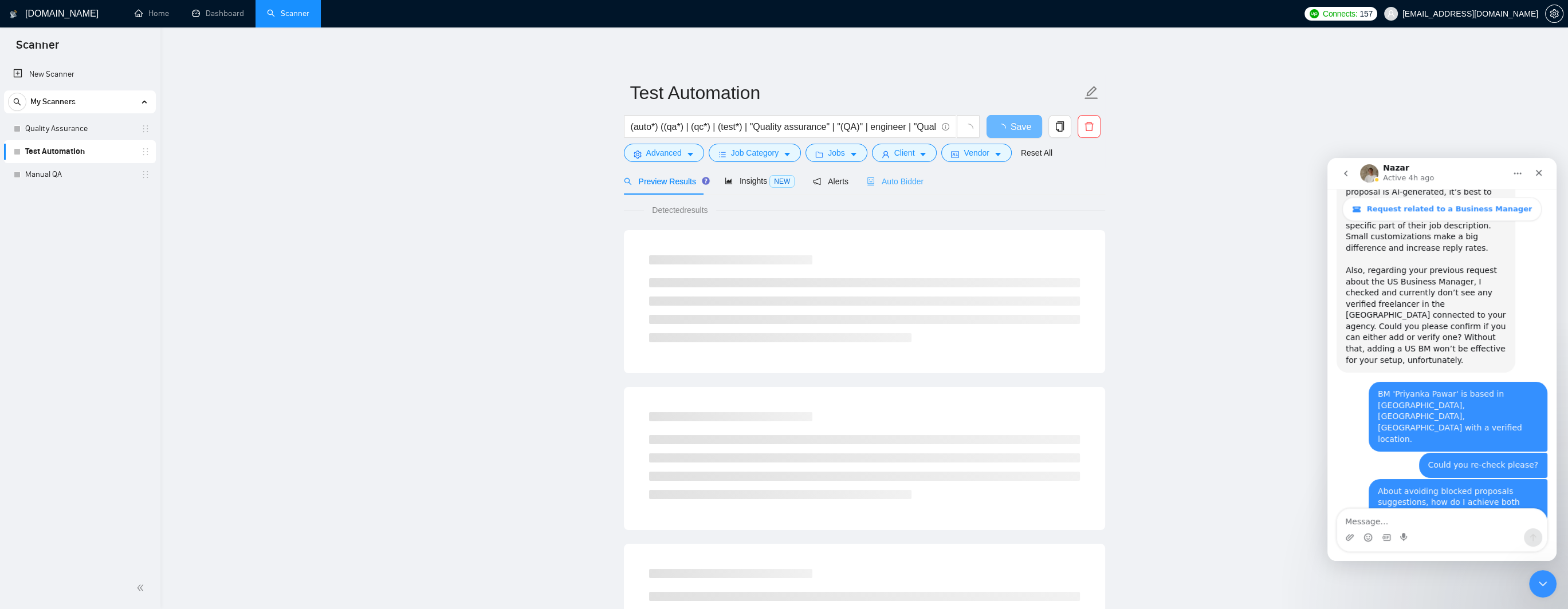
click at [896, 173] on div "Auto Bidder" at bounding box center [895, 181] width 57 height 27
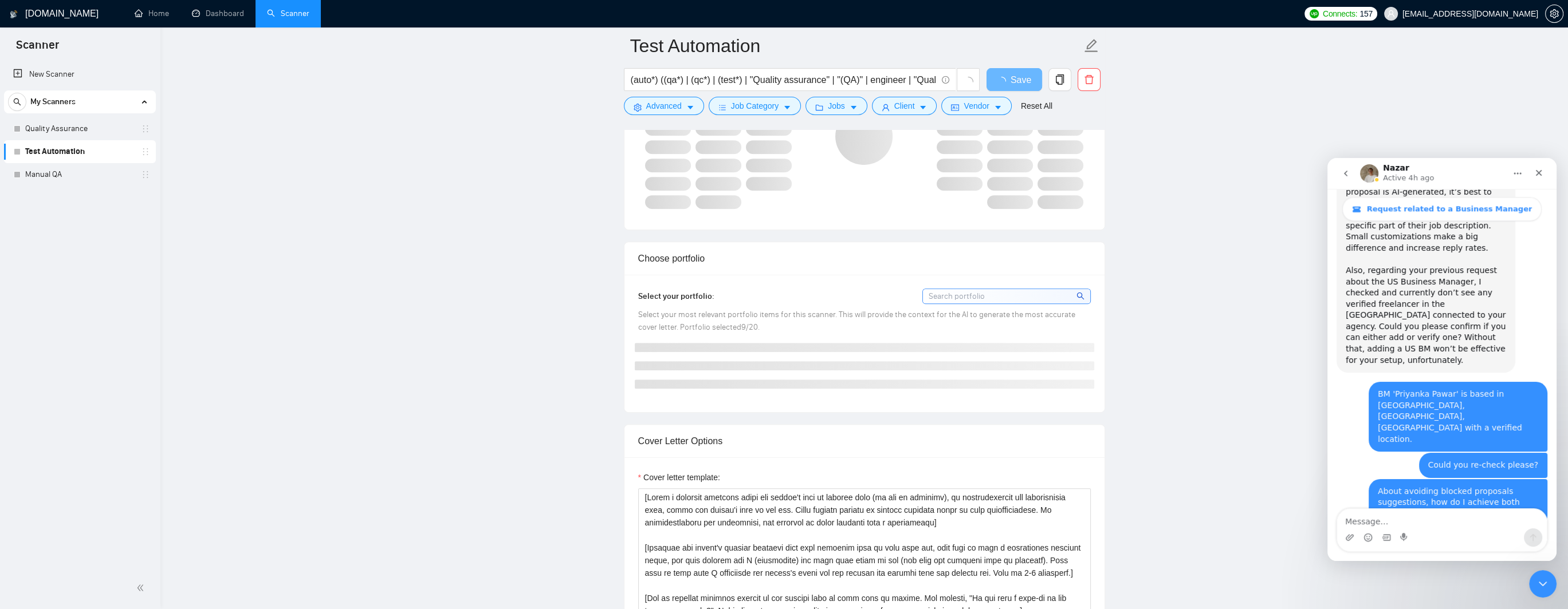
scroll to position [1088, 0]
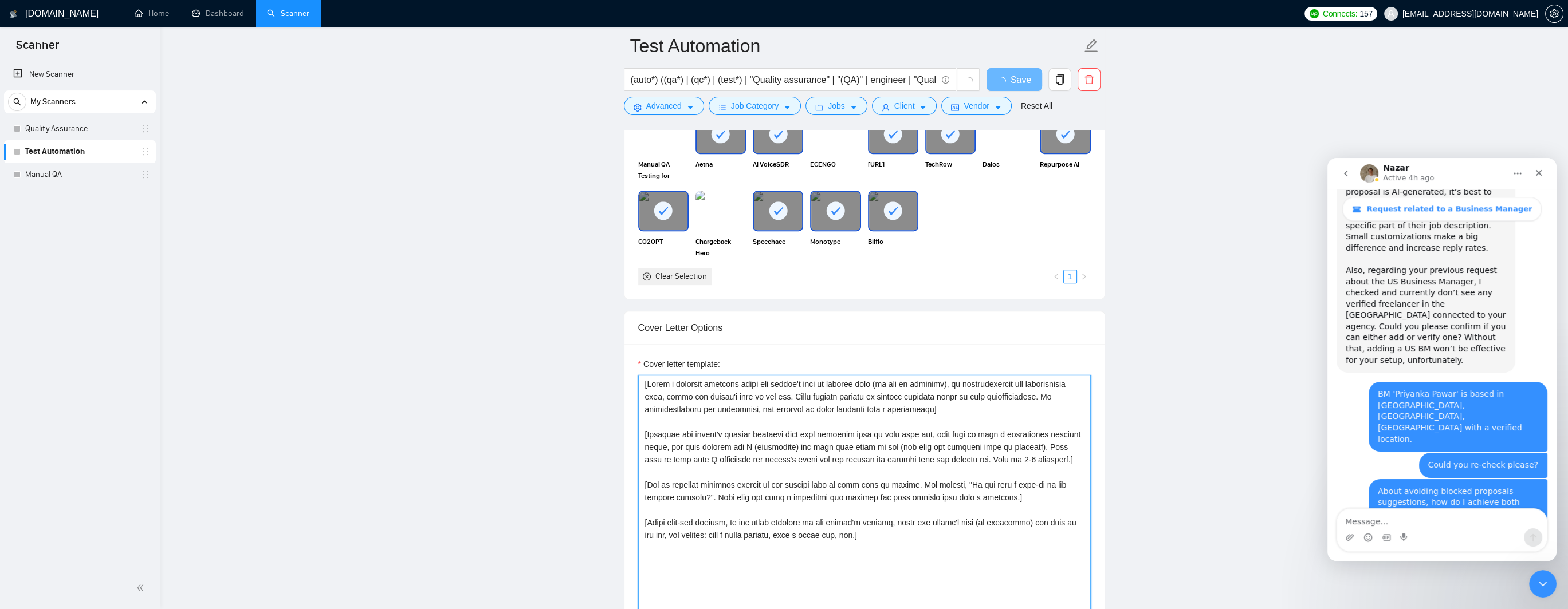
click at [1019, 459] on textarea "Cover letter template:" at bounding box center [864, 504] width 453 height 258
paste textarea "[Write a personal greeting using the client's name or company name (if any is p…"
type textarea "[Write a personal greeting using the client's name or company name (if any is p…"
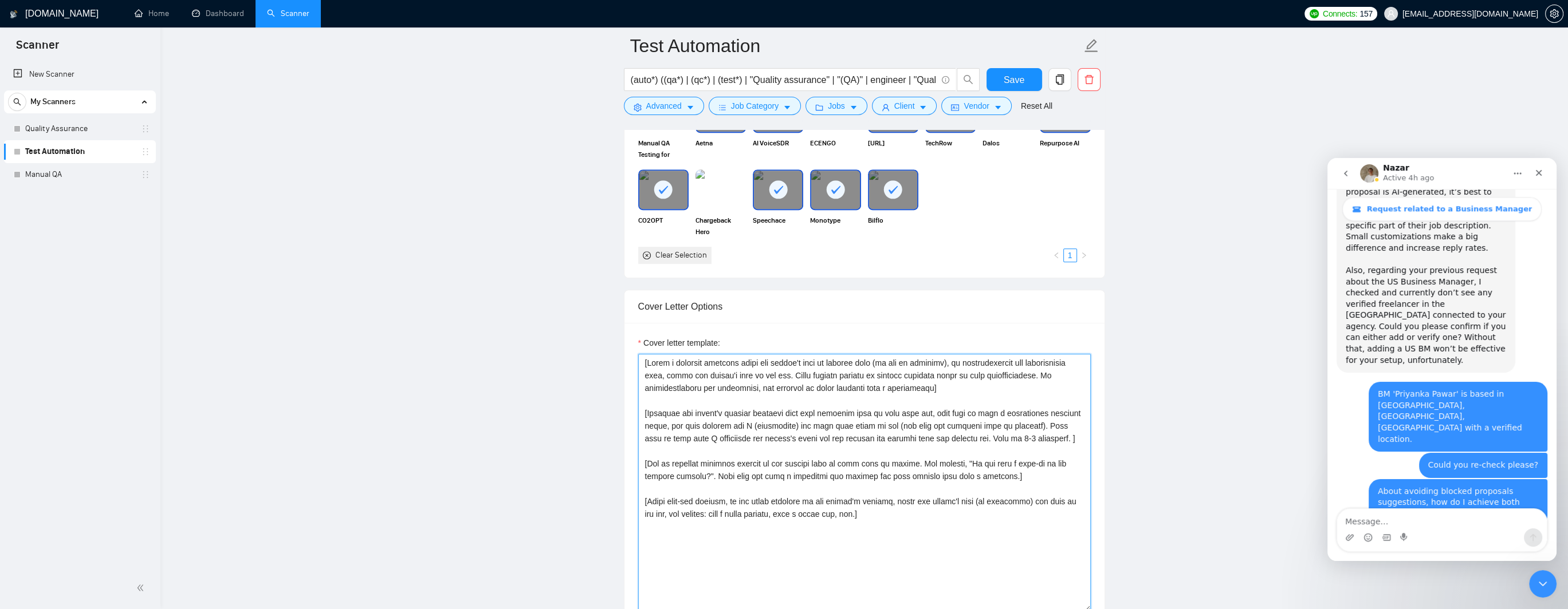
scroll to position [0, 0]
click at [734, 500] on textarea "Cover letter template:" at bounding box center [864, 483] width 453 height 258
paste textarea "Avoid any direct mentions of external messaging platforms.] [Ask an engaging qu…"
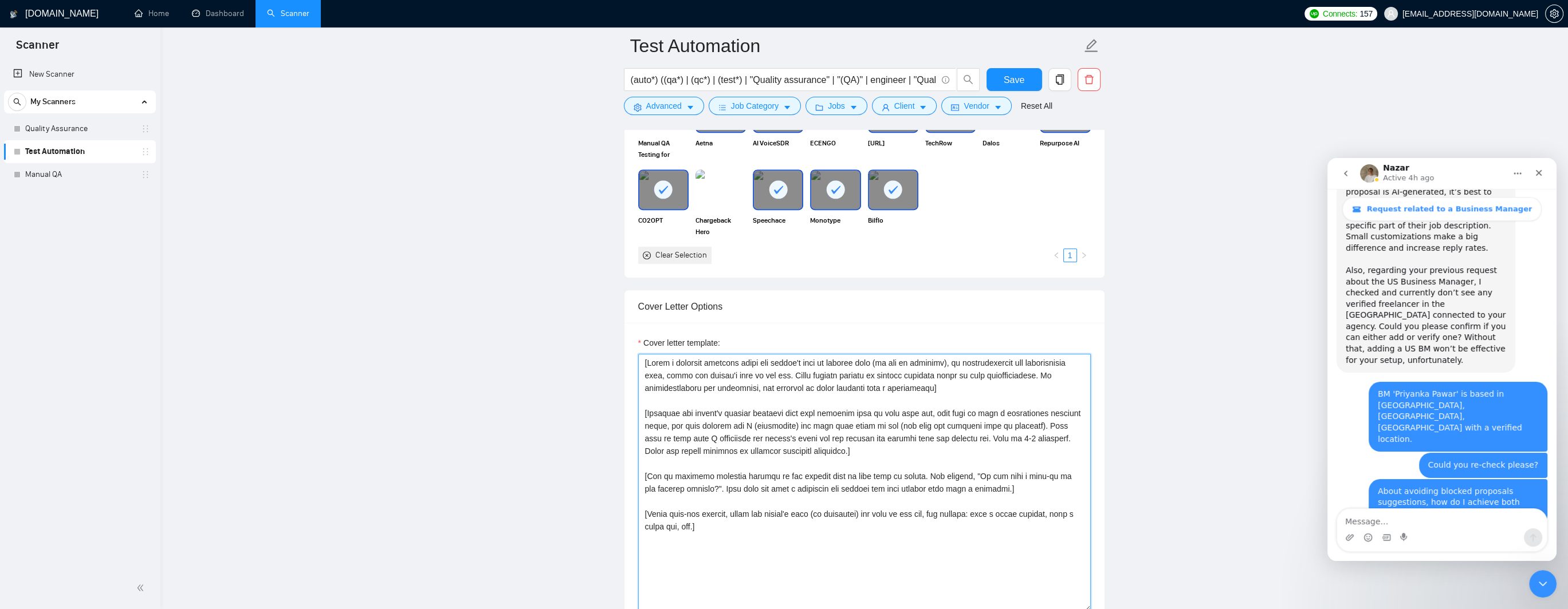
scroll to position [1240, 0]
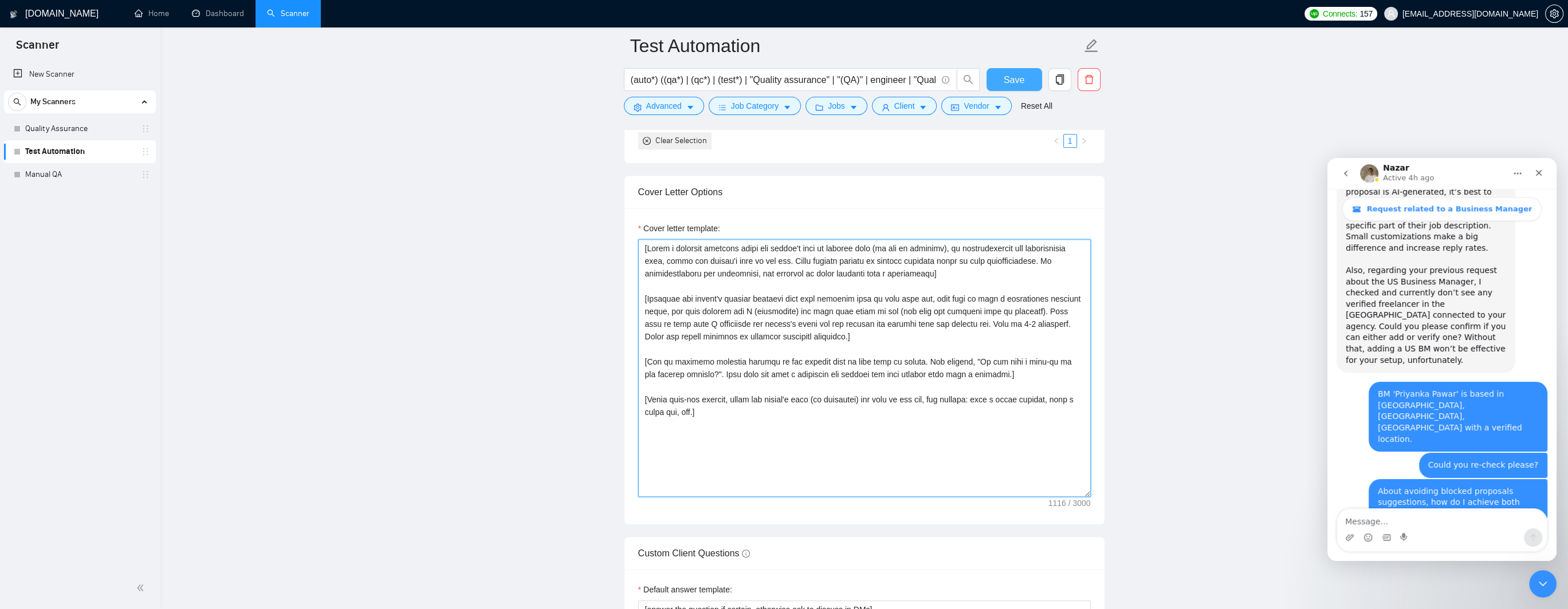
type textarea "[Write a personal greeting using the client's name or company name (if any is p…"
click at [1020, 72] on button "Save" at bounding box center [1014, 79] width 56 height 23
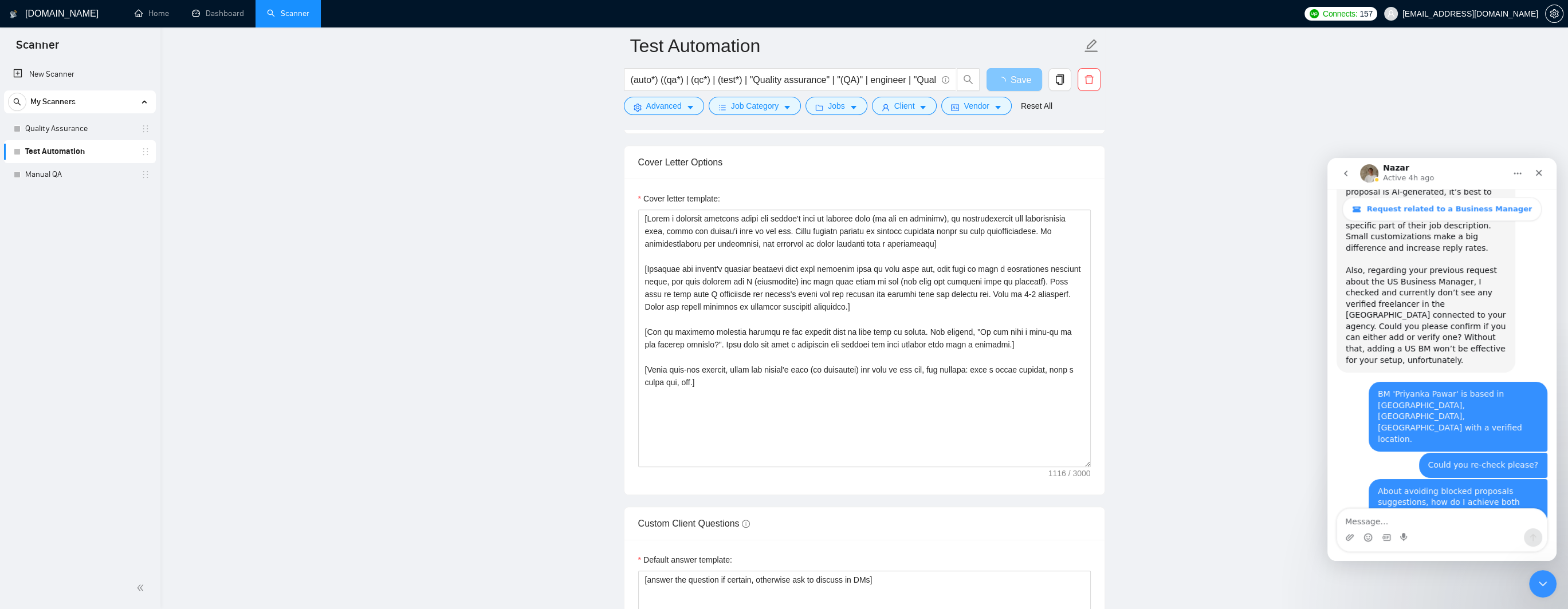
scroll to position [1125, 0]
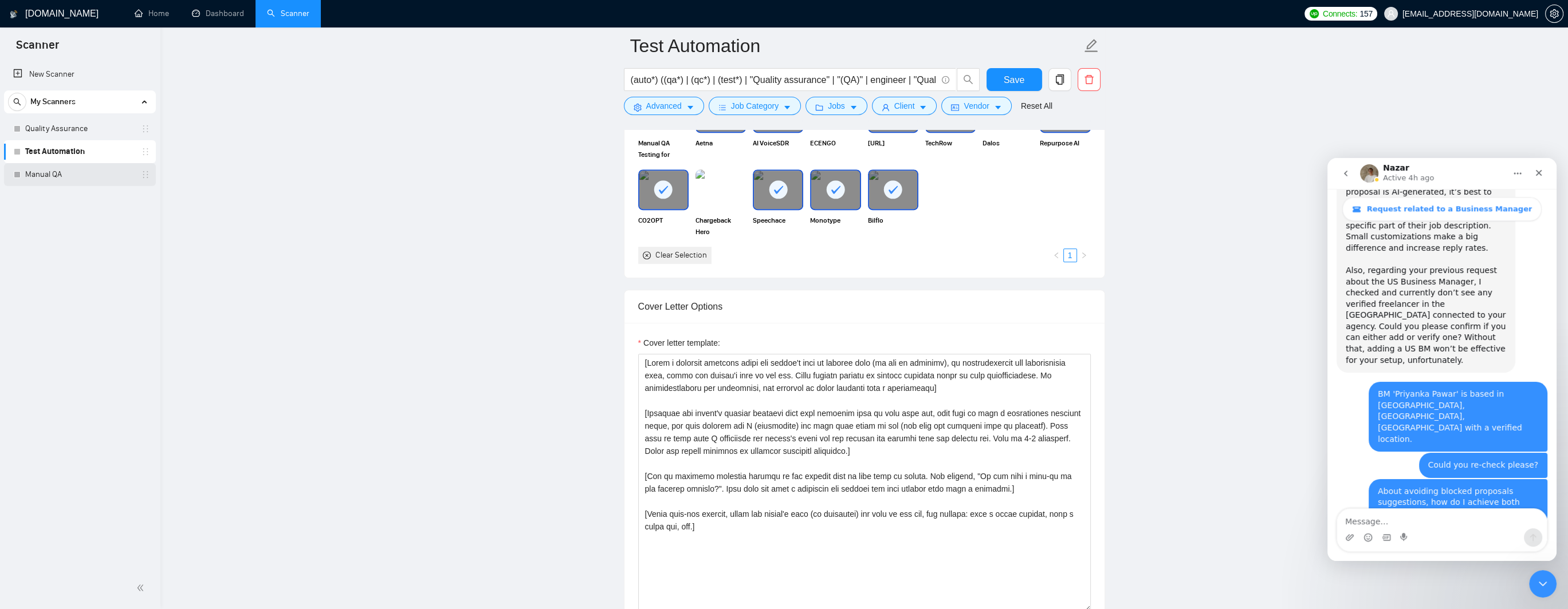
click at [58, 181] on link "Manual QA" at bounding box center [79, 174] width 109 height 23
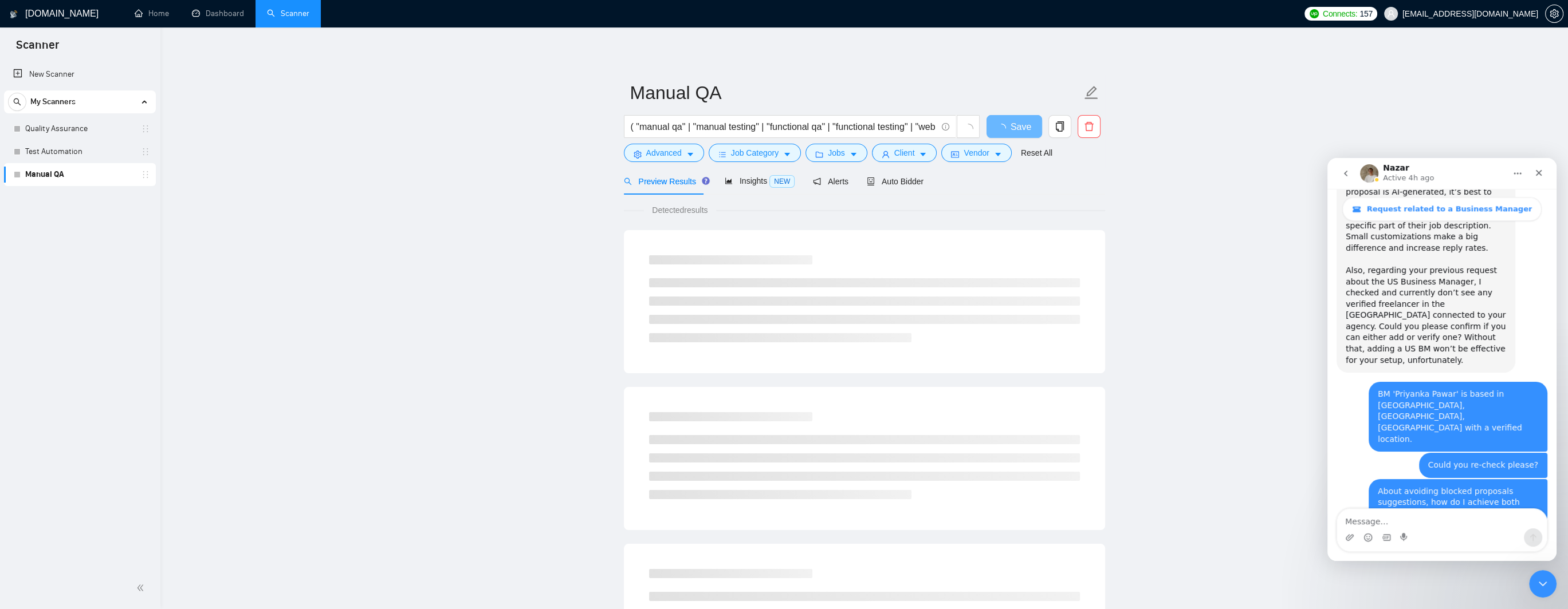
click at [919, 177] on div "Preview Results Insights NEW Alerts Auto Bidder" at bounding box center [864, 181] width 481 height 27
click at [909, 181] on span "Auto Bidder" at bounding box center [895, 181] width 57 height 9
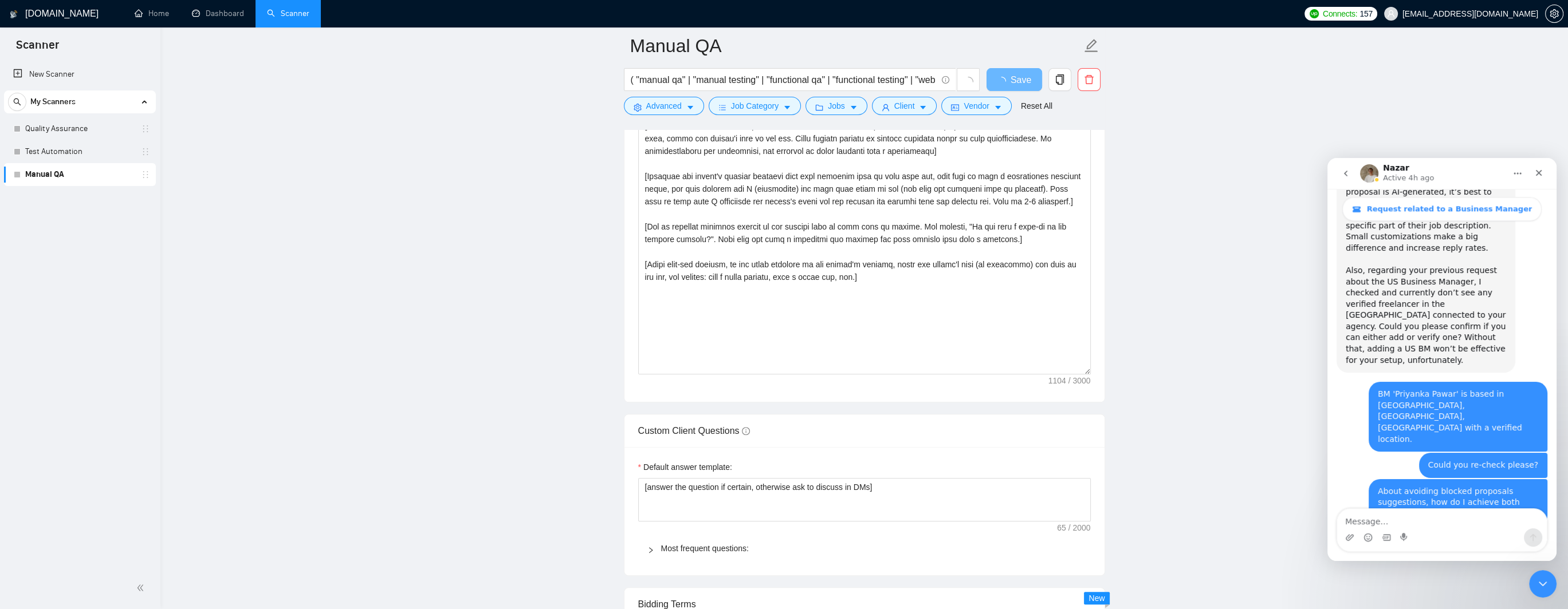
scroll to position [1145, 0]
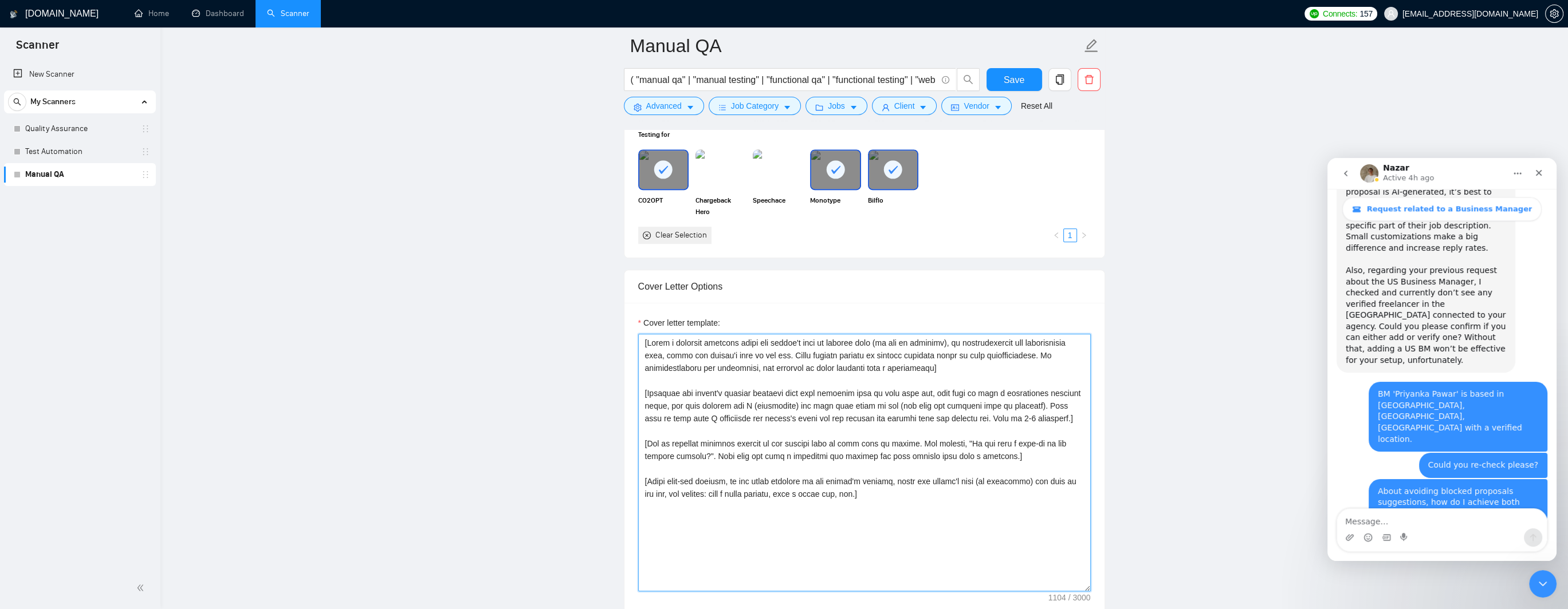
click at [946, 411] on textarea "Cover letter template:" at bounding box center [864, 462] width 453 height 258
paste textarea "Avoid any direct mentions of external messaging platforms.] [Ask an engaging qu…"
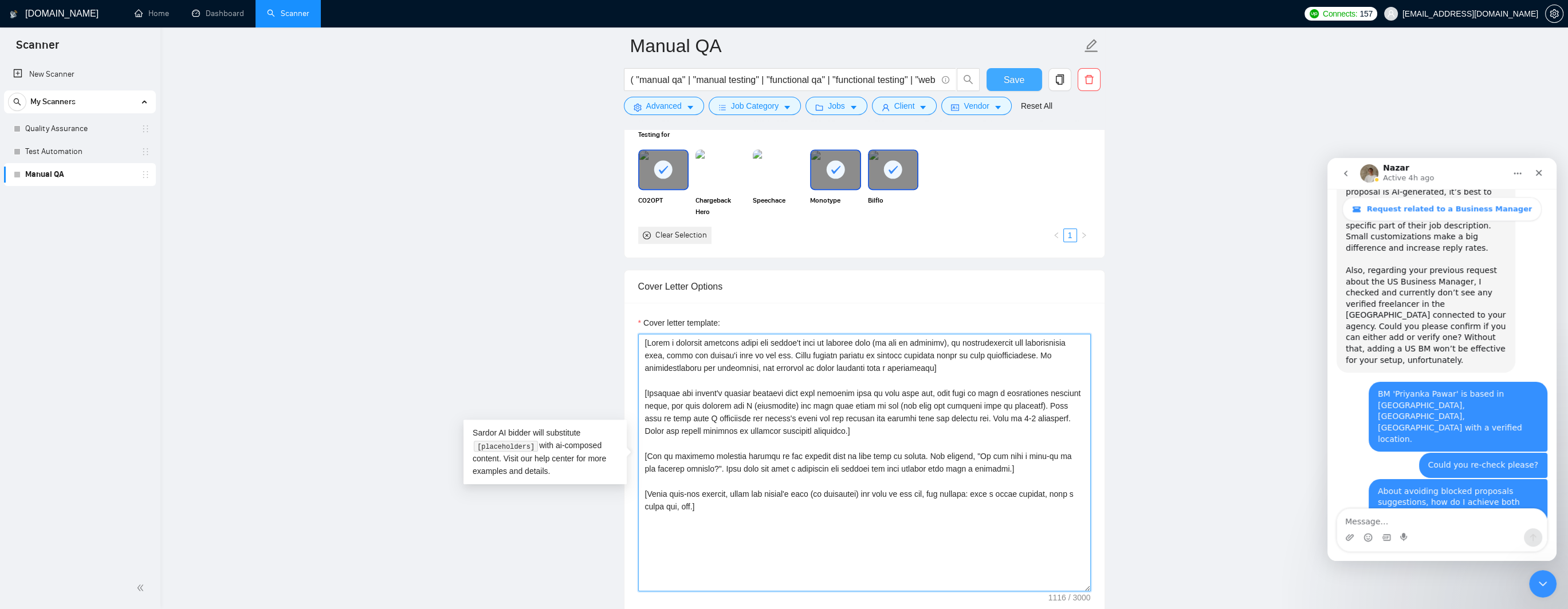
type textarea "[Write a personal greeting using the client's name or company name (if any is p…"
click at [1000, 79] on button "Save" at bounding box center [1014, 79] width 56 height 23
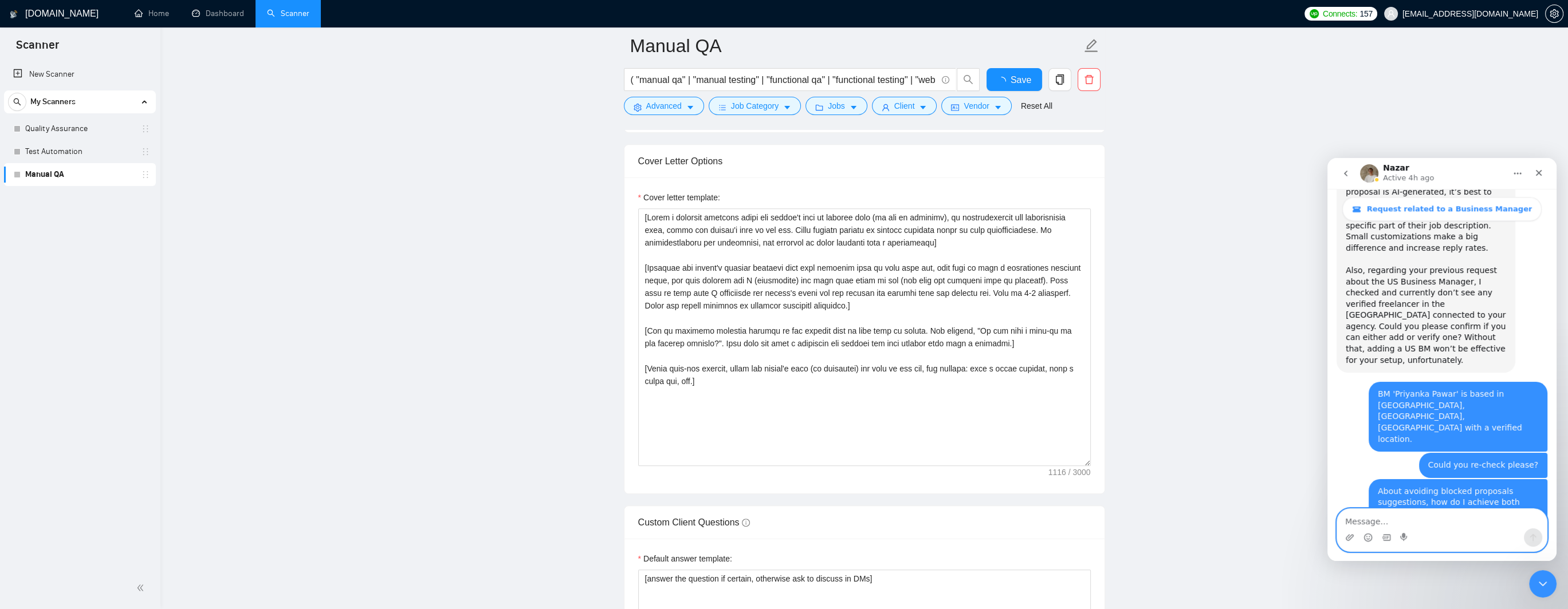
click at [1375, 519] on textarea "Message…" at bounding box center [1441, 519] width 209 height 20
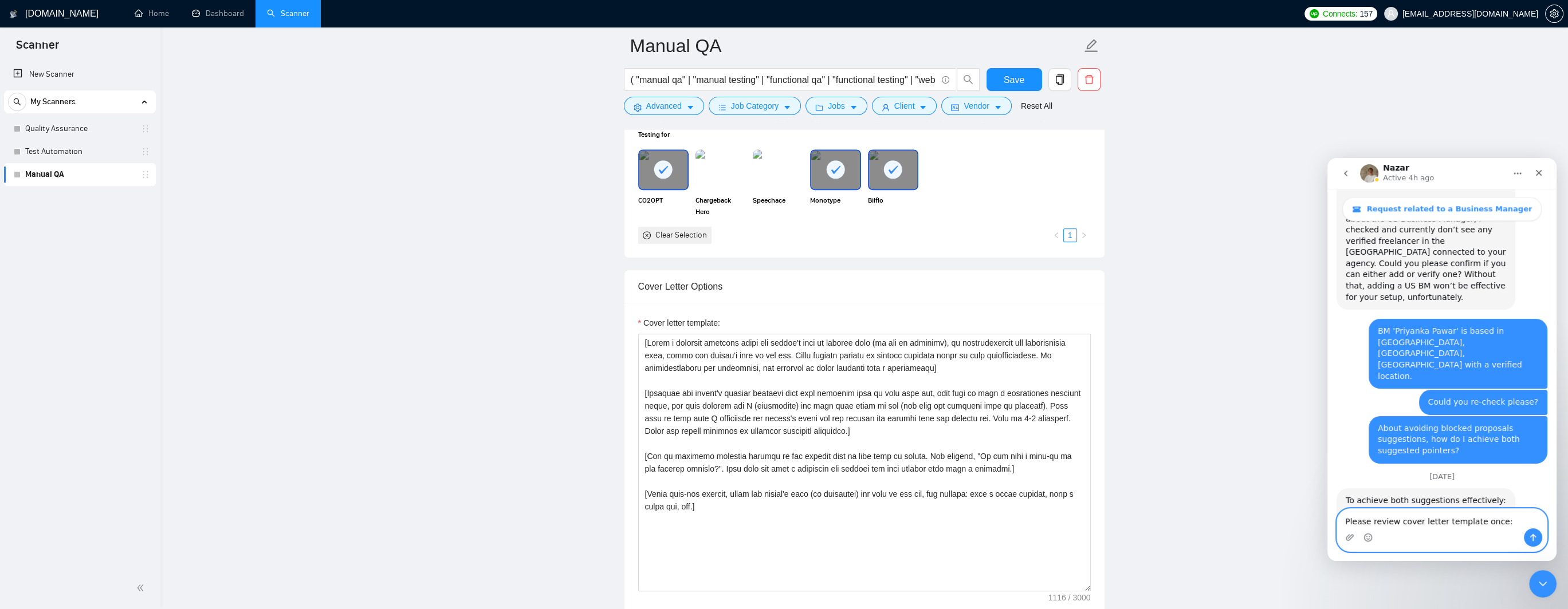
scroll to position [2338, 0]
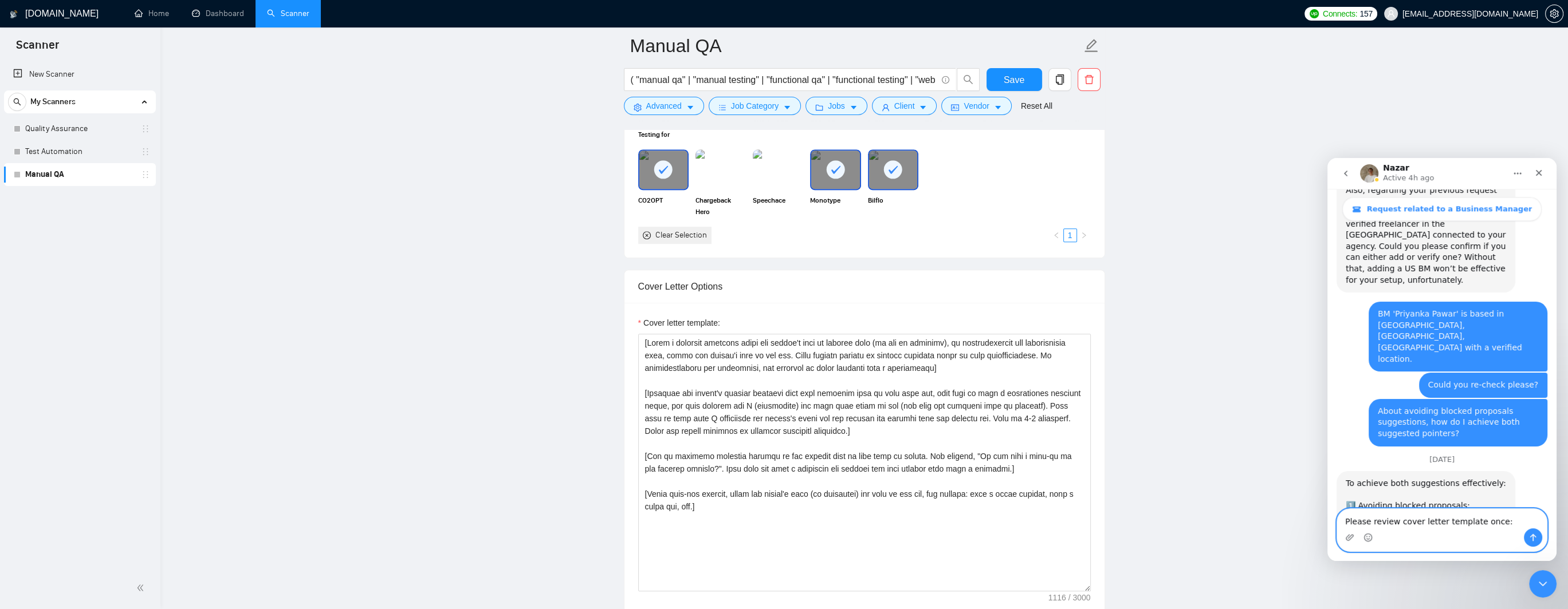
type textarea "Please review cover letter template once: [Write a personal greeting using the …"
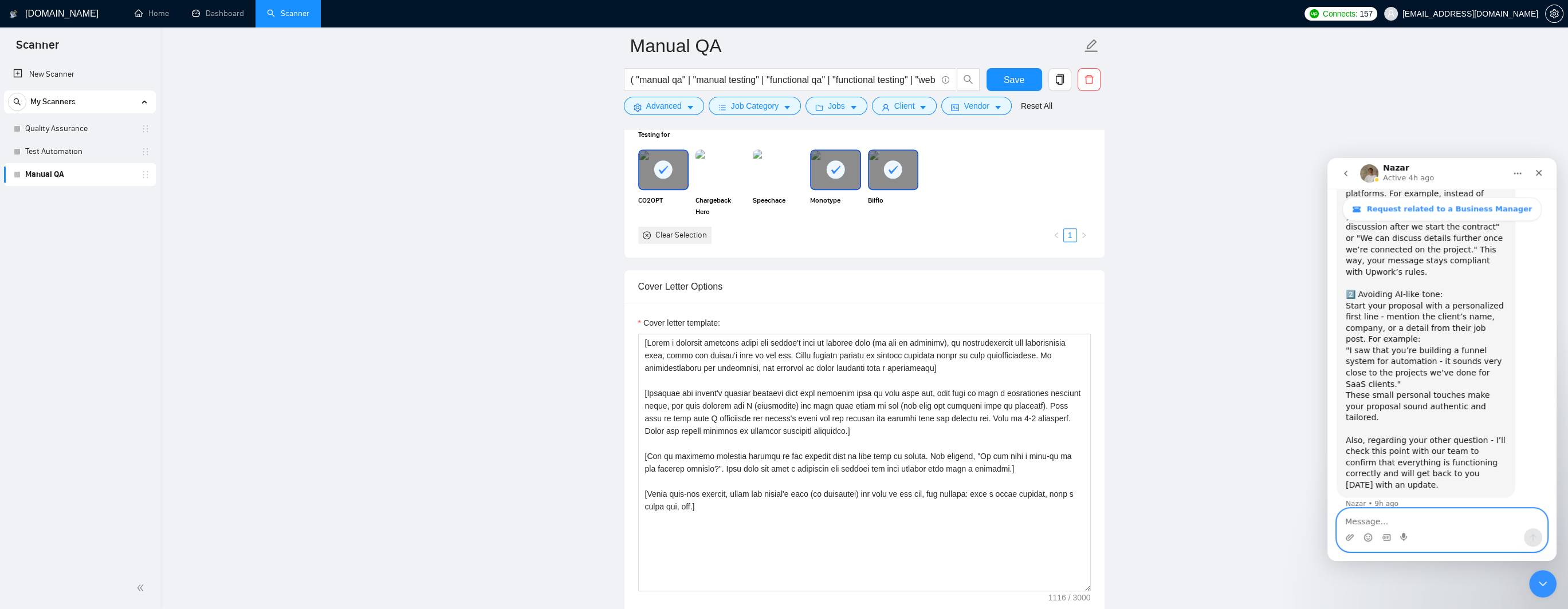
scroll to position [2686, 0]
drag, startPoint x: 50, startPoint y: 131, endPoint x: 138, endPoint y: 1, distance: 157.0
click at [50, 131] on link "Quality Assurance" at bounding box center [79, 129] width 109 height 23
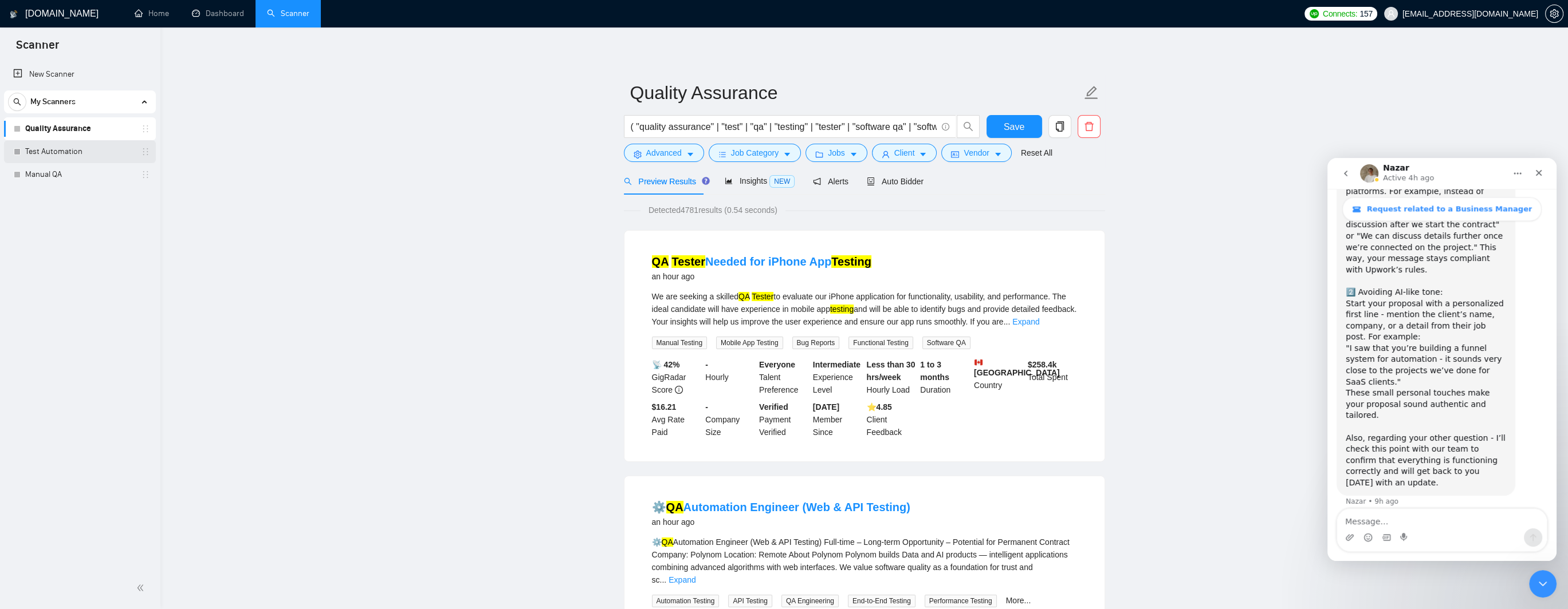
click at [39, 152] on link "Test Automation" at bounding box center [79, 152] width 109 height 23
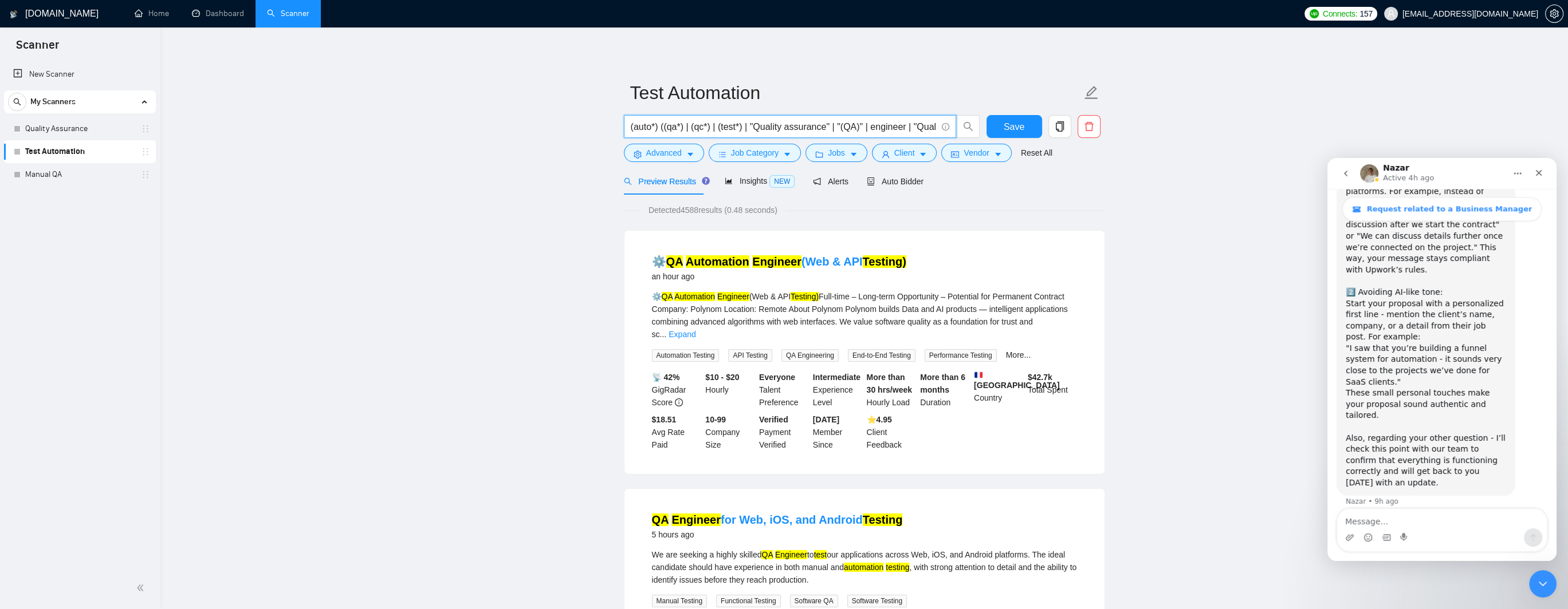
click at [780, 127] on input "(auto*) ((qa*) | (qc*) | (test*) | "Quality assurance" | "(QA)" | engineer | "Q…" at bounding box center [783, 126] width 306 height 14
click at [49, 126] on link "Quality Assurance" at bounding box center [79, 129] width 109 height 23
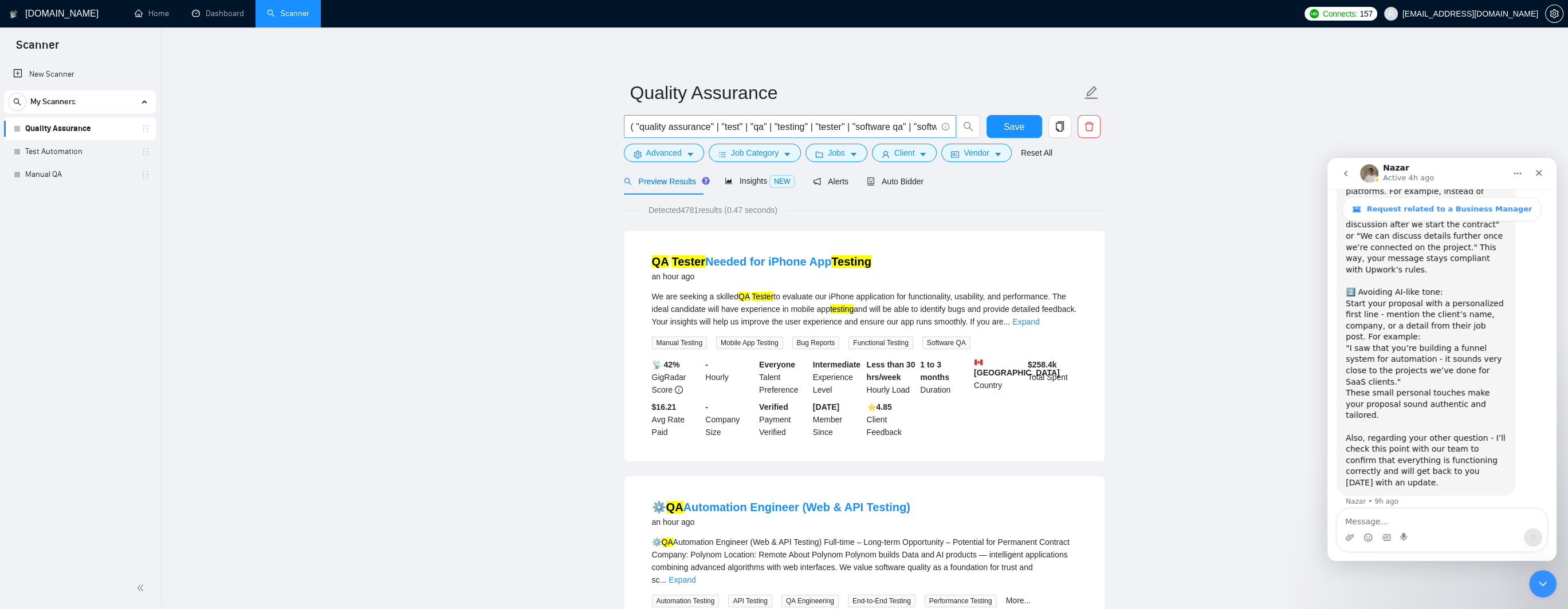
click at [798, 125] on input "( "quality assurance" | "test" | "qa" | "testing" | "tester" | "software qa" | …" at bounding box center [783, 126] width 306 height 14
click at [64, 154] on link "Test Automation" at bounding box center [79, 152] width 109 height 23
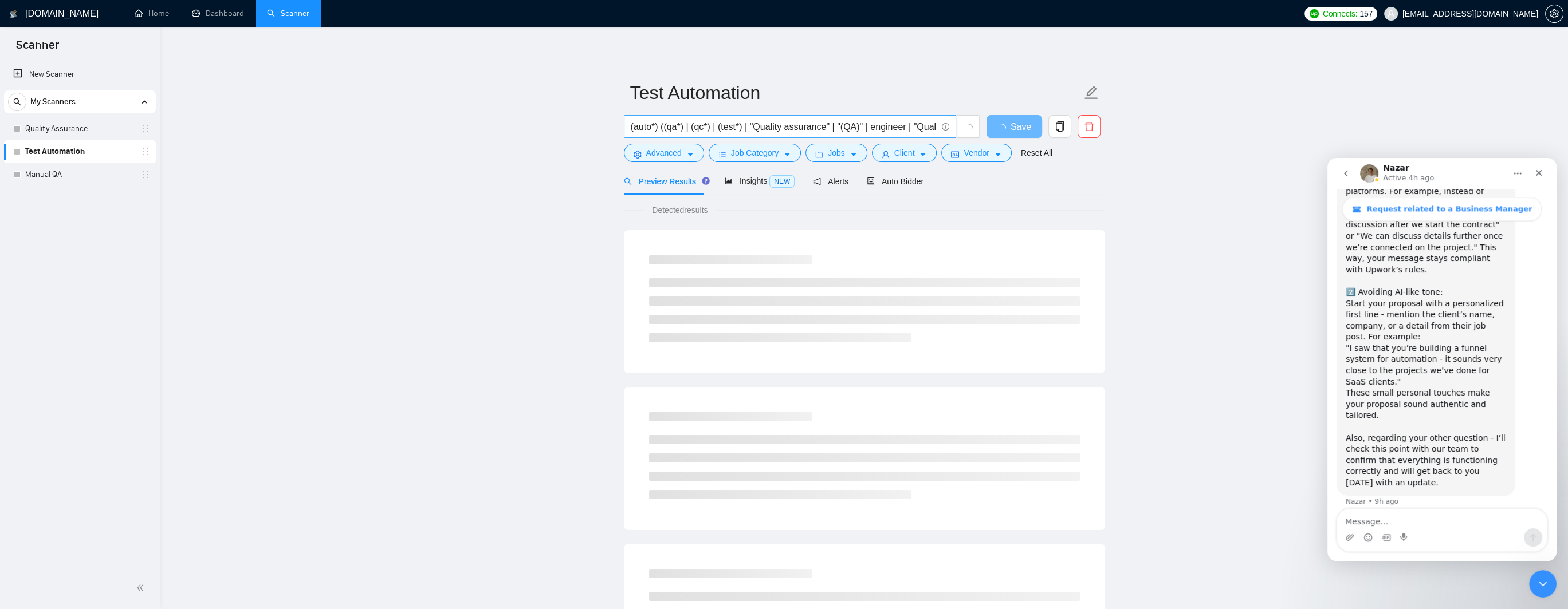
click at [767, 126] on input "(auto*) ((qa*) | (qc*) | (test*) | "Quality assurance" | "(QA)" | engineer | "Q…" at bounding box center [783, 126] width 306 height 14
click at [758, 127] on input "(auto*) ((qa*) | (qc*) | (test*) | "Quality assurance" | "(QA)" | engineer | "Q…" at bounding box center [783, 126] width 306 height 14
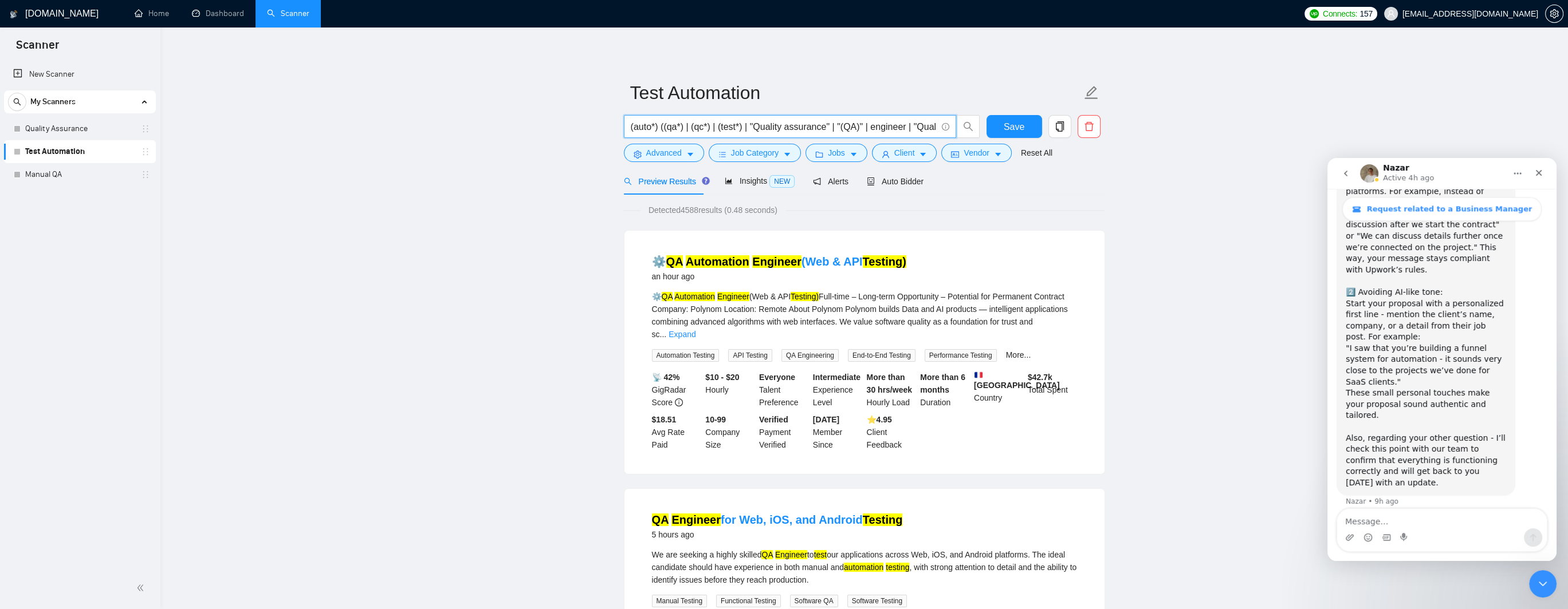
click at [815, 128] on input "(auto*) ((qa*) | (qc*) | (test*) | "Quality assurance" | "(QA)" | engineer | "Q…" at bounding box center [783, 126] width 306 height 14
click at [216, 10] on link "Dashboard" at bounding box center [218, 13] width 52 height 10
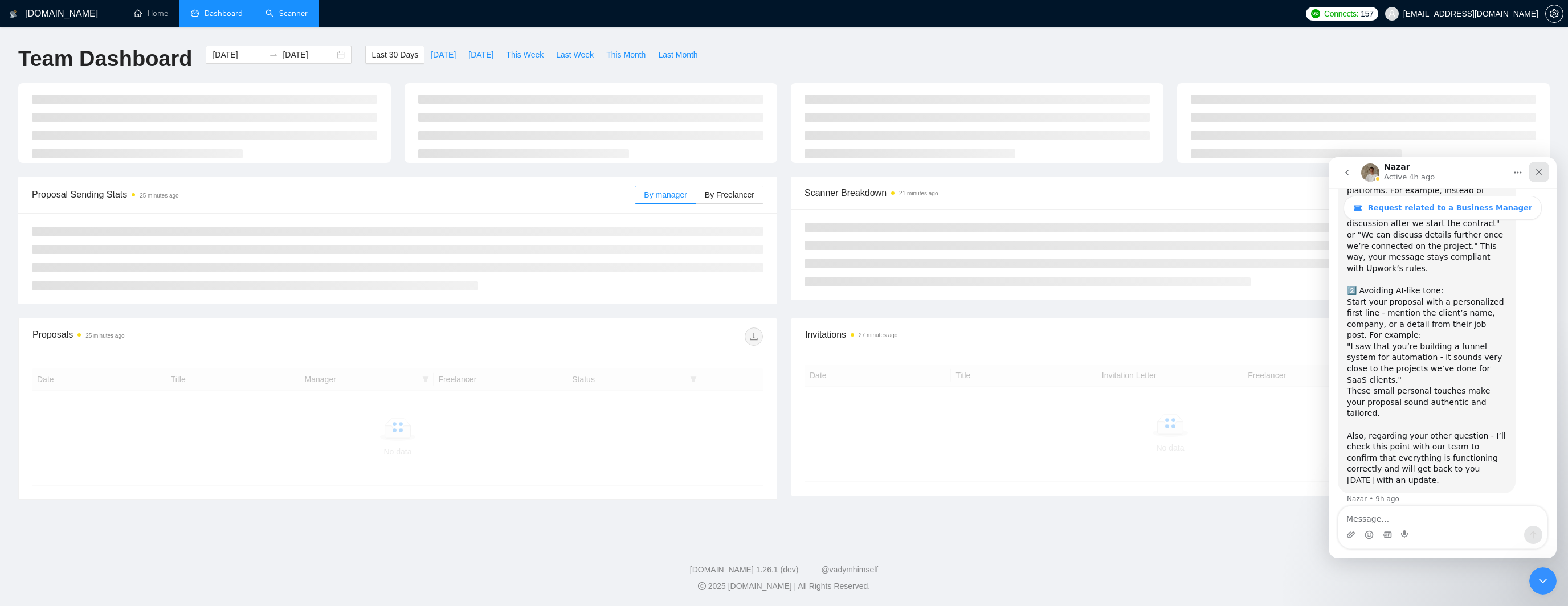
click at [1543, 172] on icon "Close" at bounding box center [1539, 172] width 9 height 9
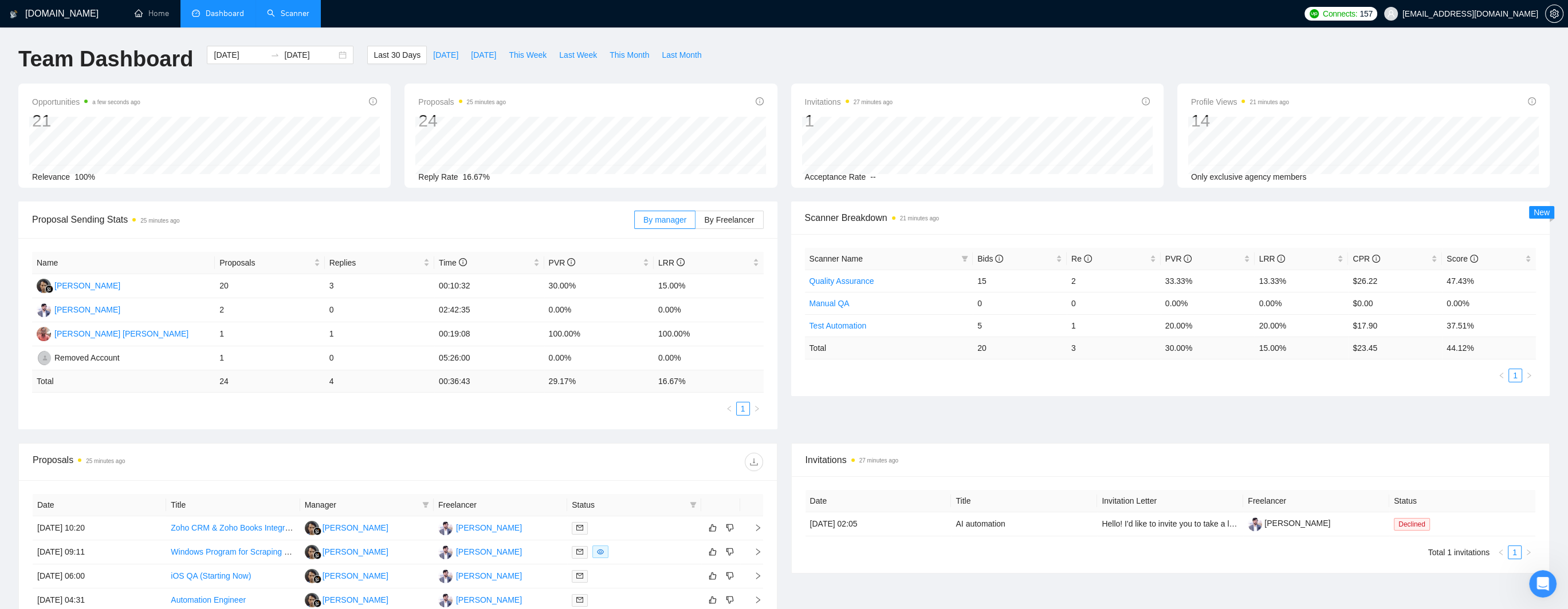
click at [302, 14] on link "Scanner" at bounding box center [288, 13] width 42 height 10
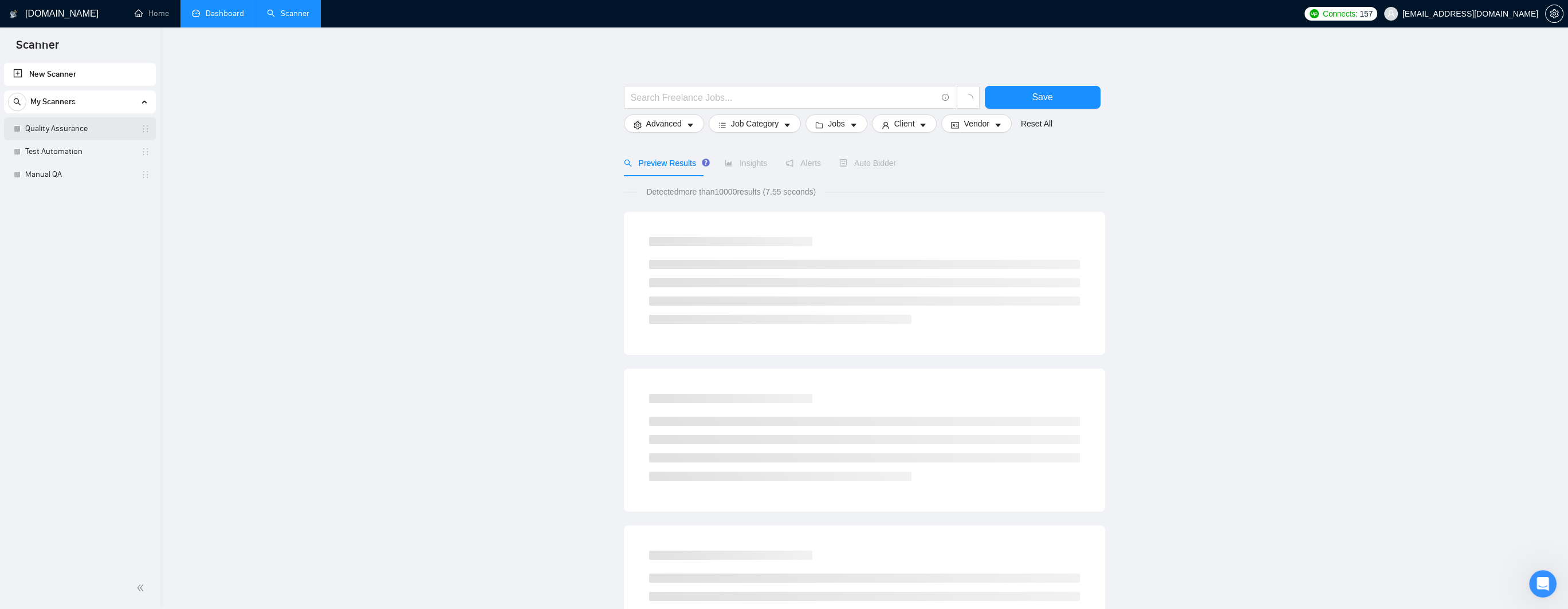
click at [67, 127] on link "Quality Assurance" at bounding box center [79, 129] width 109 height 23
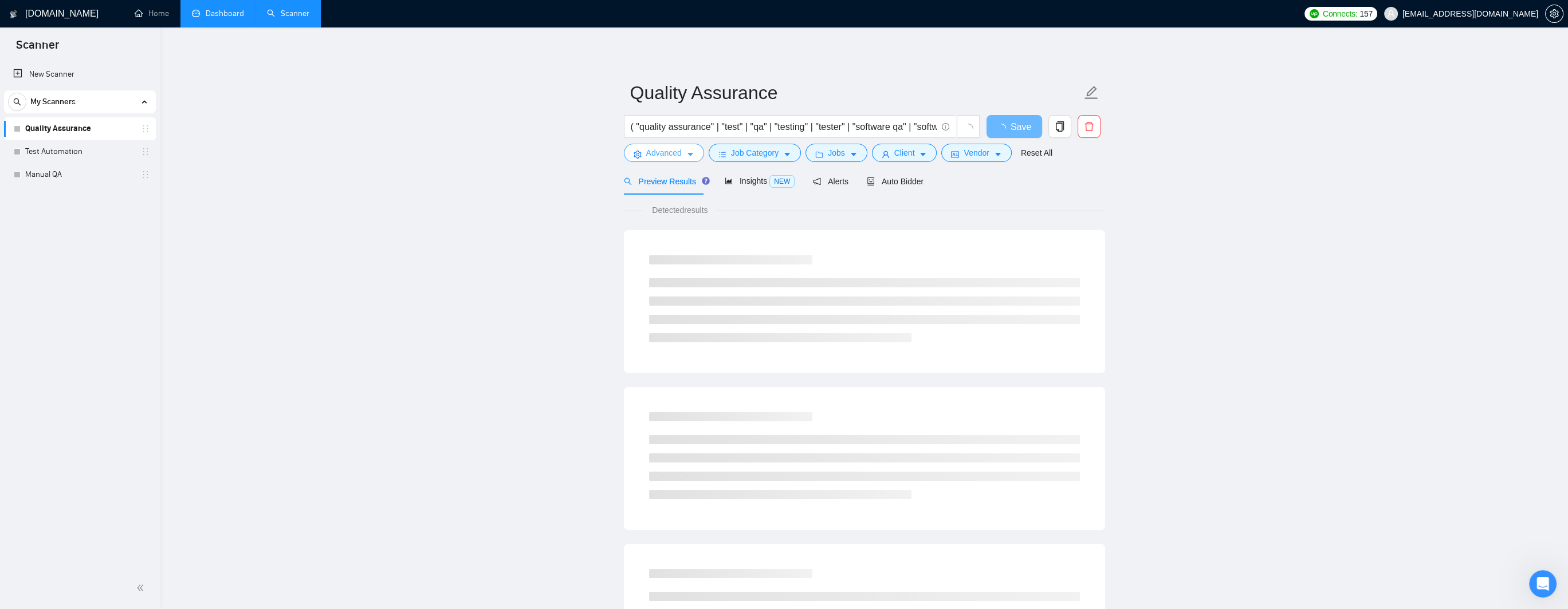
click at [678, 157] on span "Advanced" at bounding box center [663, 153] width 36 height 13
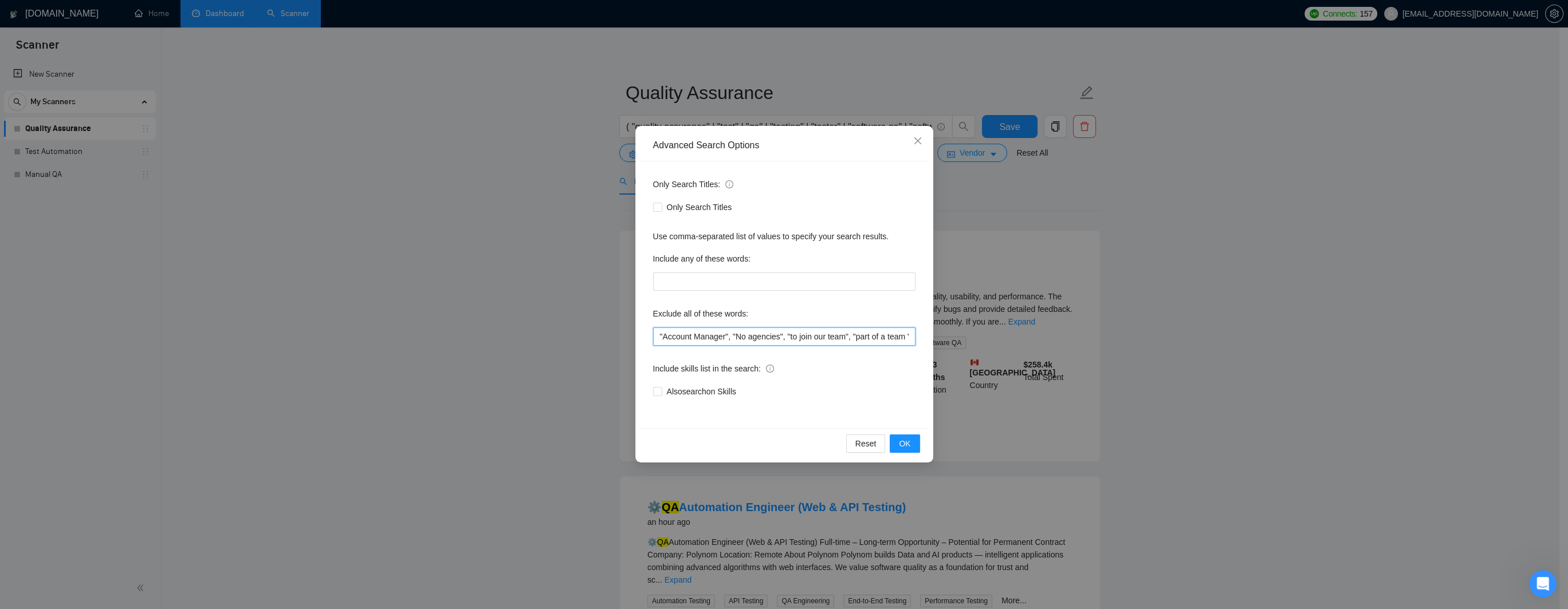
click at [660, 336] on input ""Account Manager", "No agencies", "to join our team", "part of a team ", "join …" at bounding box center [784, 336] width 262 height 18
click at [917, 141] on icon "close" at bounding box center [917, 141] width 7 height 7
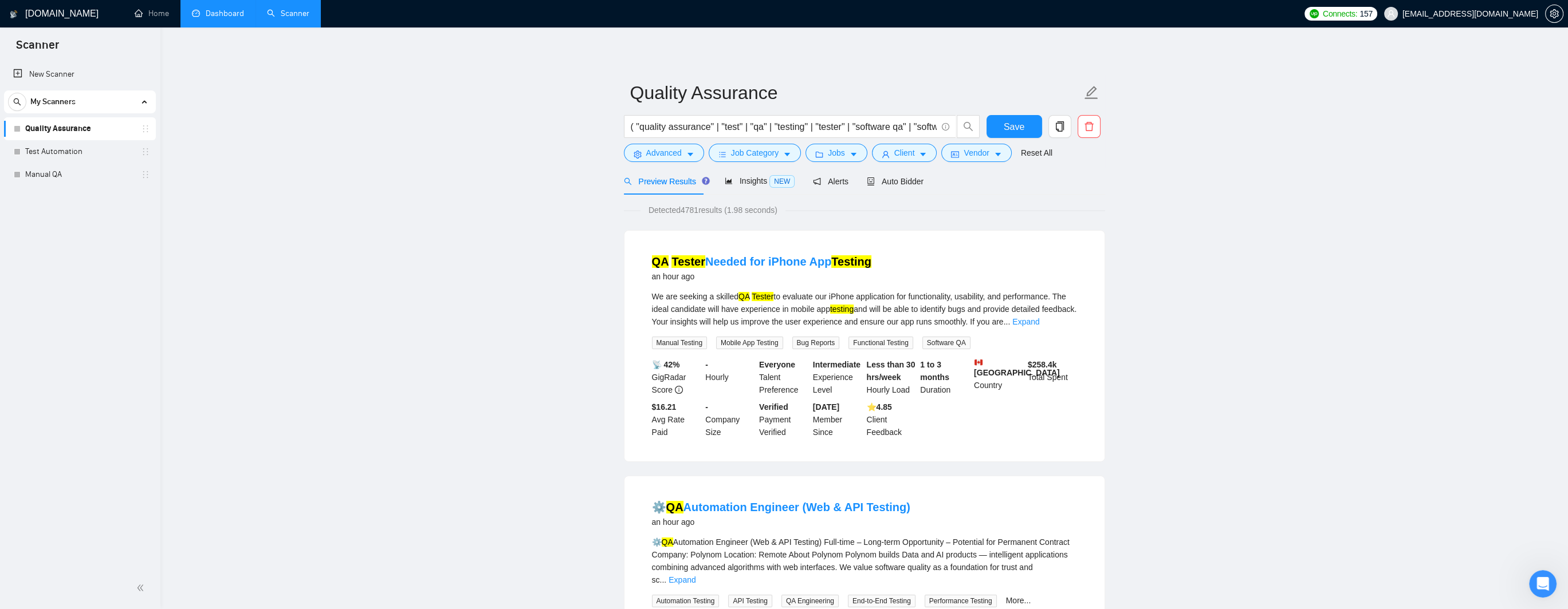
click at [223, 18] on link "Dashboard" at bounding box center [218, 13] width 52 height 10
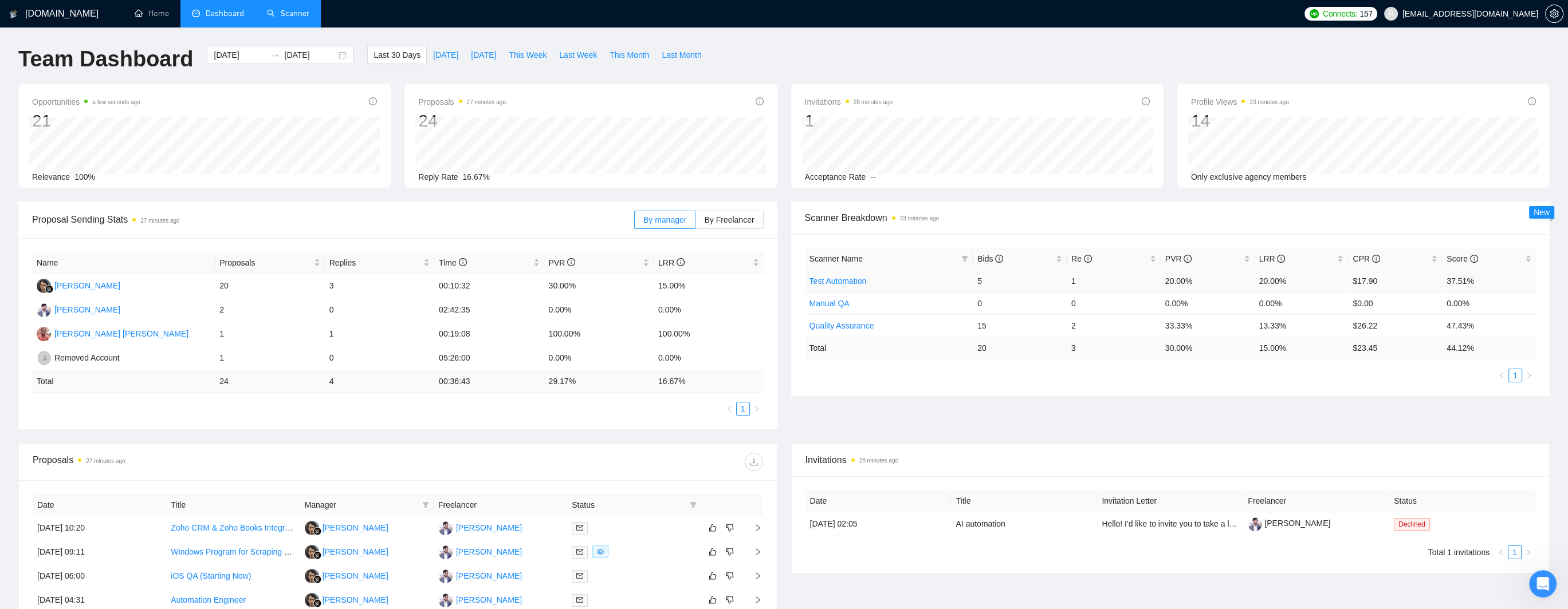
click at [831, 280] on link "Test Automation" at bounding box center [838, 281] width 58 height 9
